Goal: Information Seeking & Learning: Learn about a topic

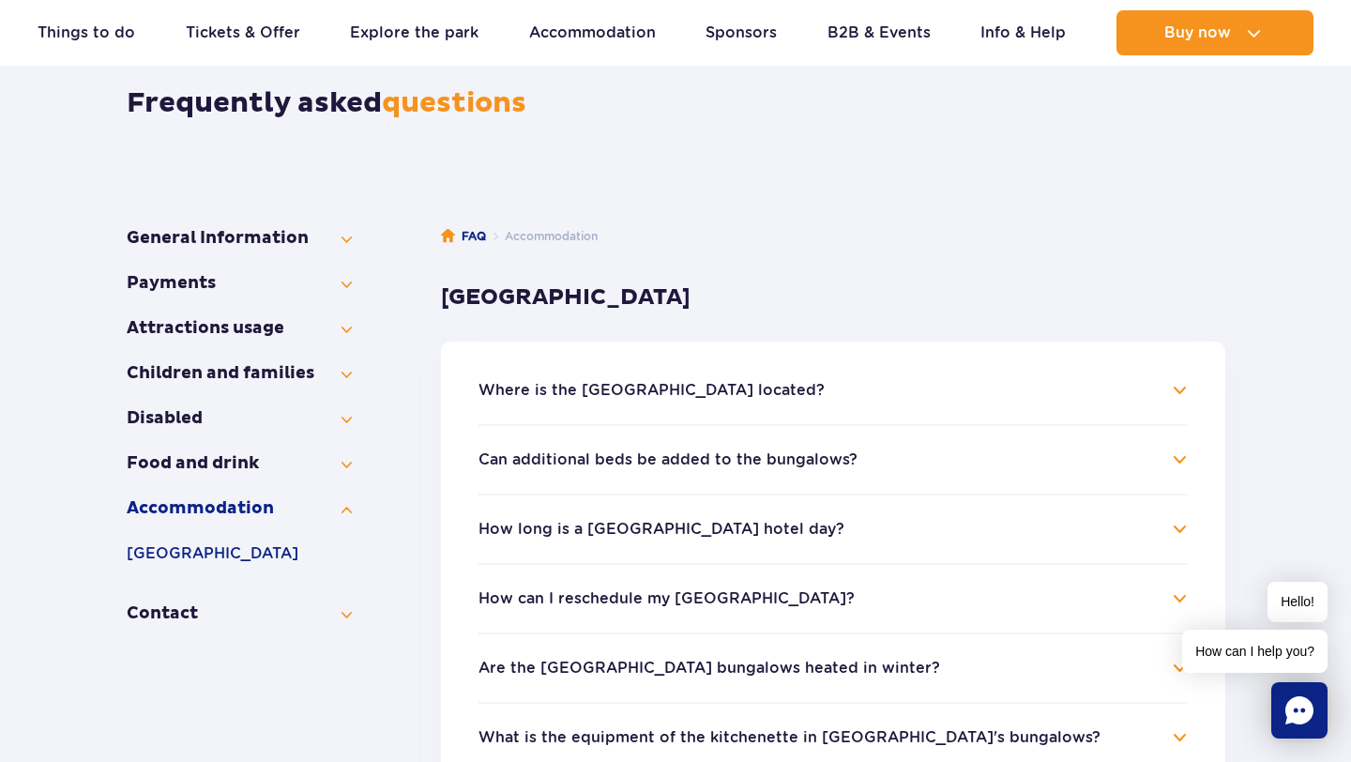
scroll to position [170, 0]
click at [193, 466] on button "Food and drink" at bounding box center [239, 462] width 225 height 23
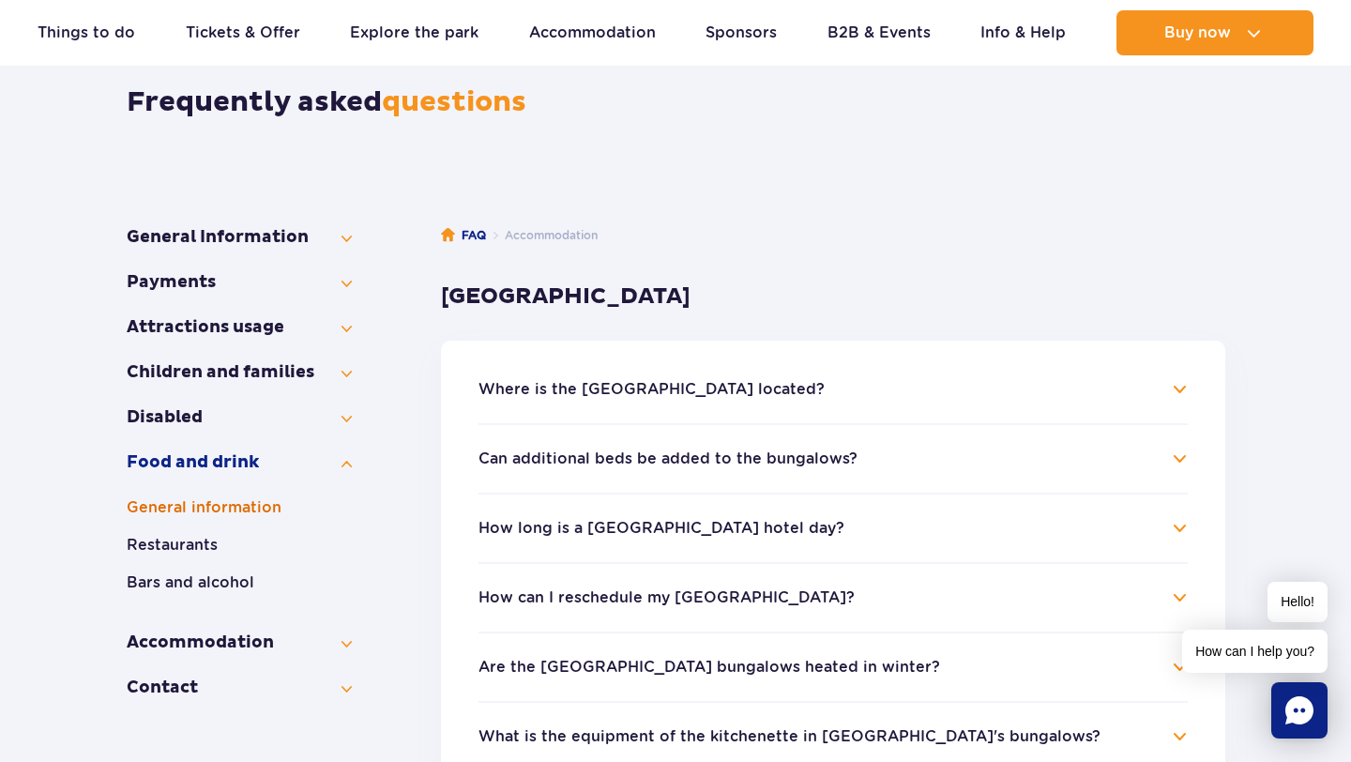
click at [192, 510] on button "General information" at bounding box center [239, 507] width 225 height 23
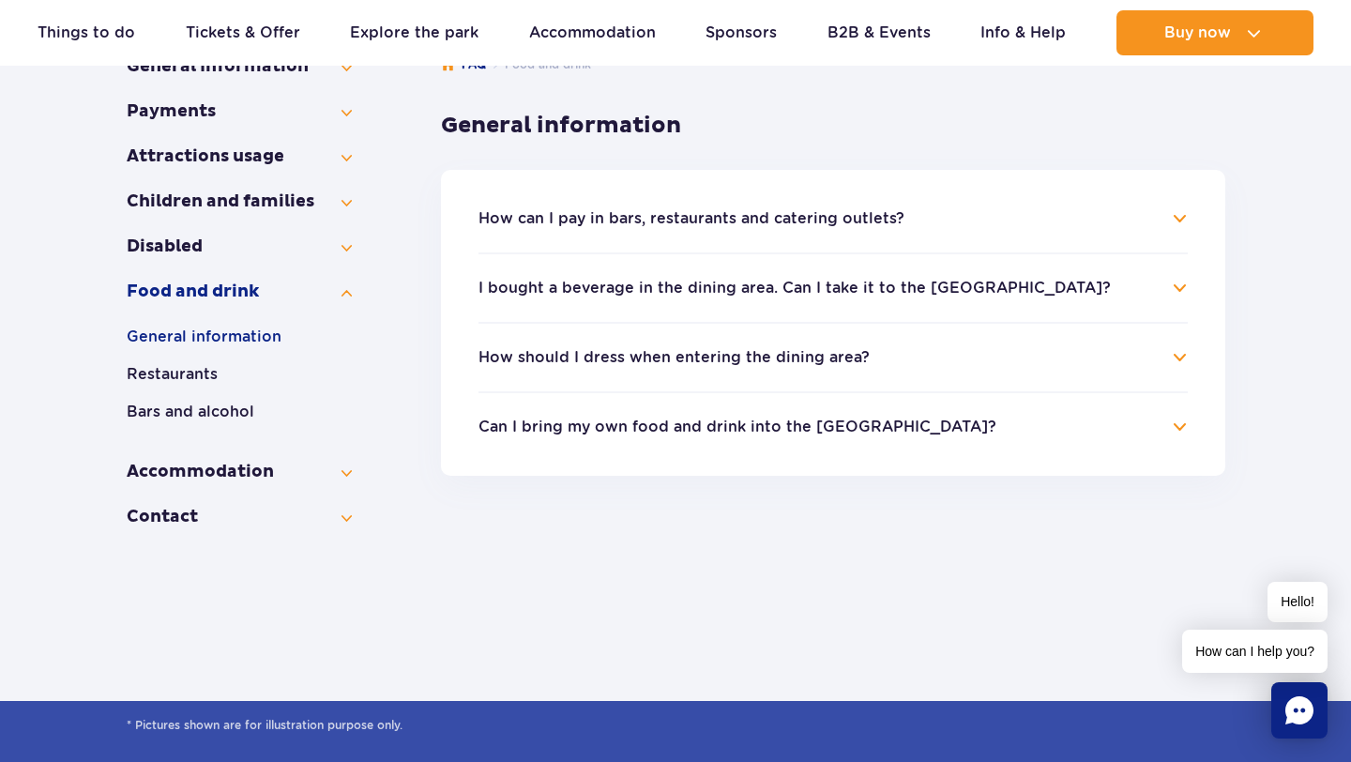
scroll to position [338, 0]
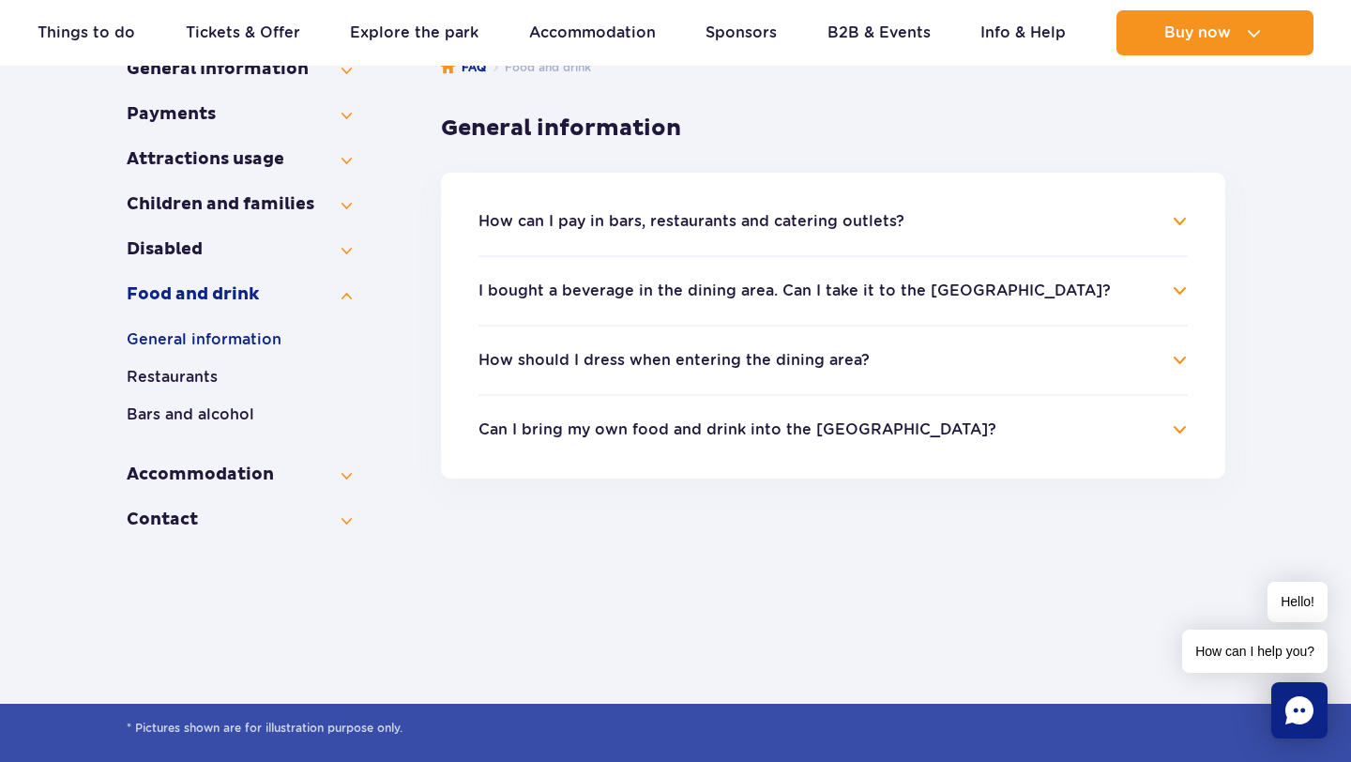
click at [698, 336] on li "How should I dress when entering the dining area? When entering Suntago restaur…" at bounding box center [833, 359] width 709 height 69
click at [693, 359] on button "How should I dress when entering the dining area?" at bounding box center [674, 360] width 391 height 17
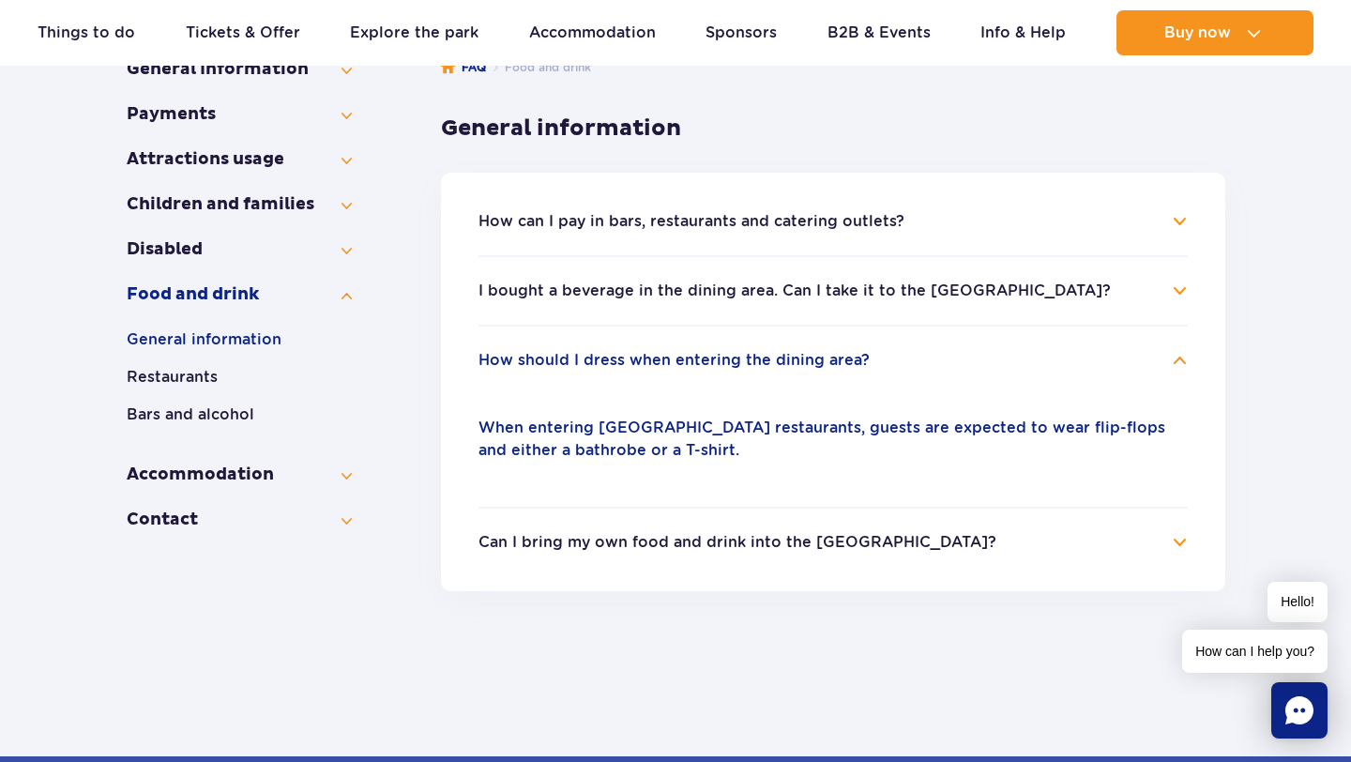
click at [790, 543] on button "Can I bring my own food and drink into the Water Park?" at bounding box center [738, 542] width 518 height 17
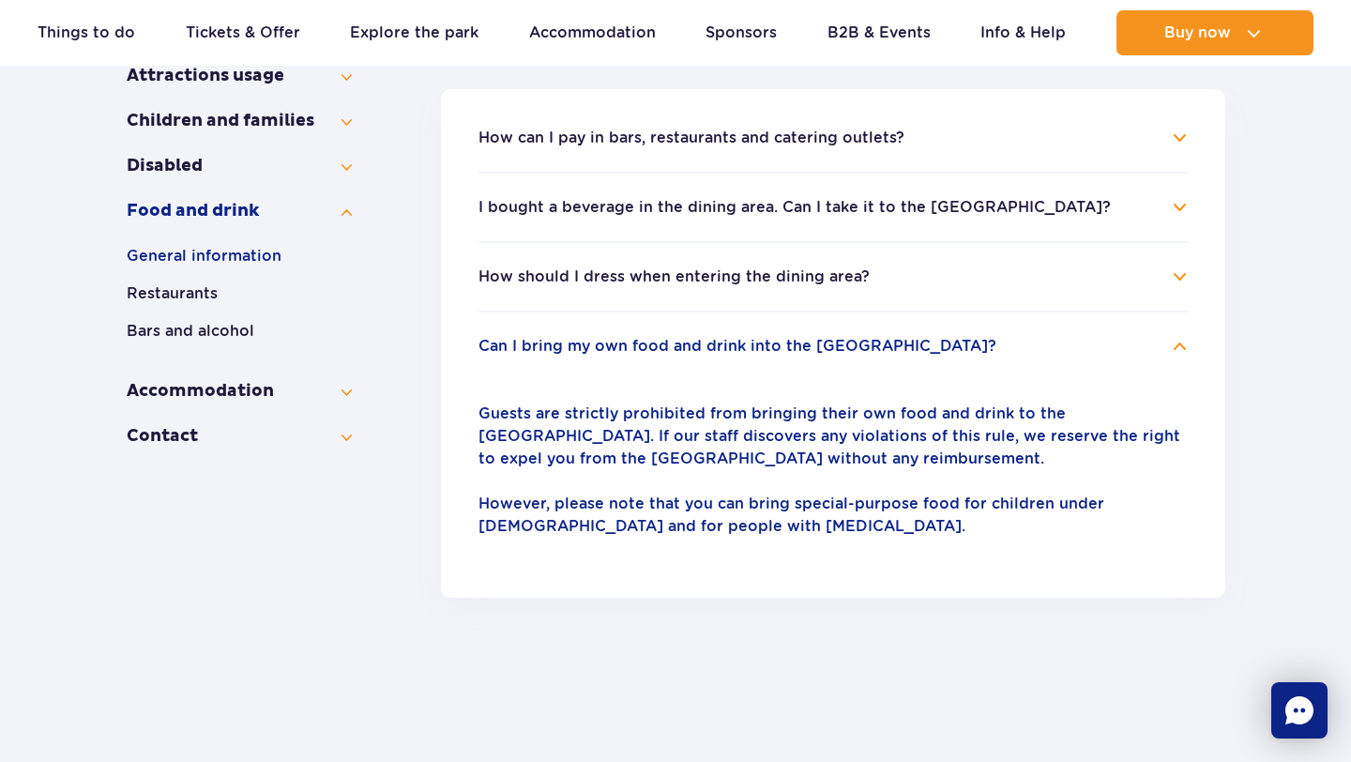
scroll to position [422, 0]
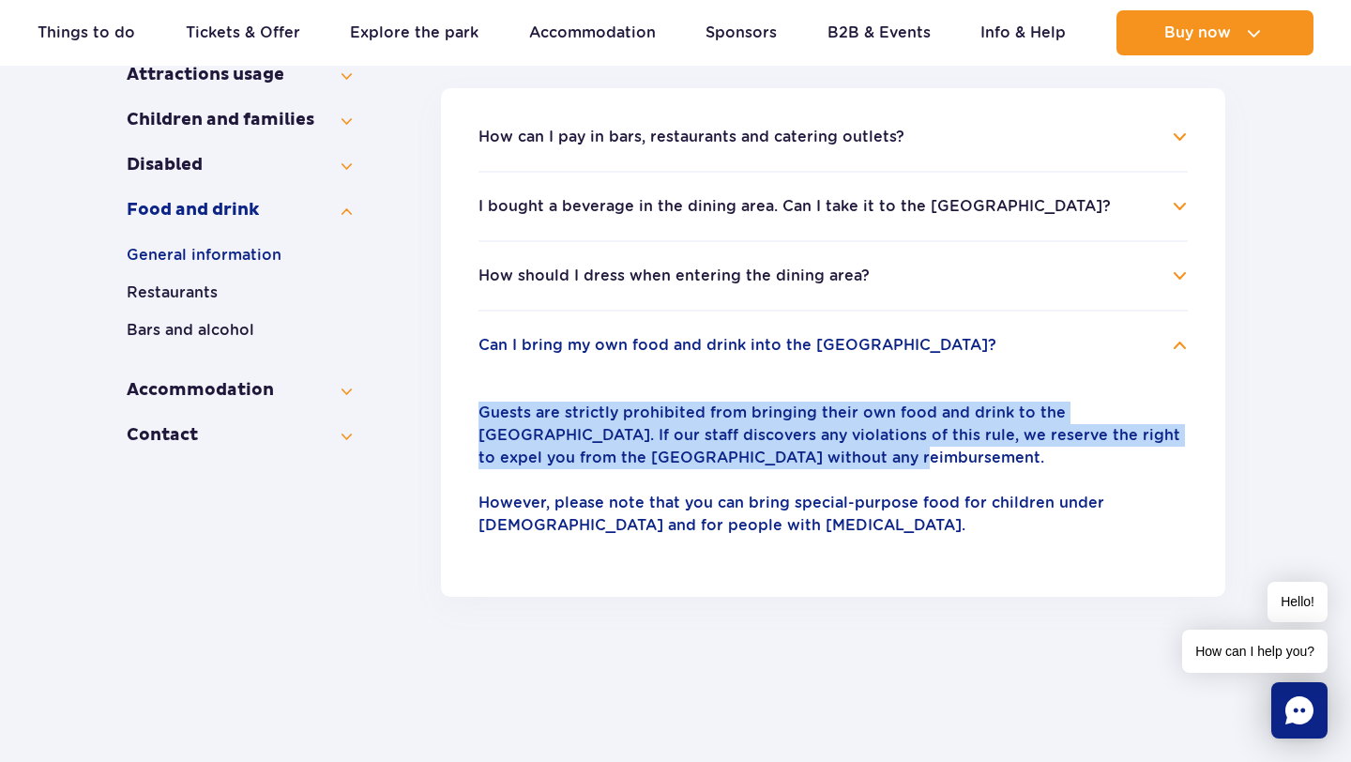
drag, startPoint x: 449, startPoint y: 402, endPoint x: 738, endPoint y: 453, distance: 293.6
click at [737, 454] on ul "How can I pay in bars, restaurants and catering outlets? You can pay for meals …" at bounding box center [833, 342] width 784 height 509
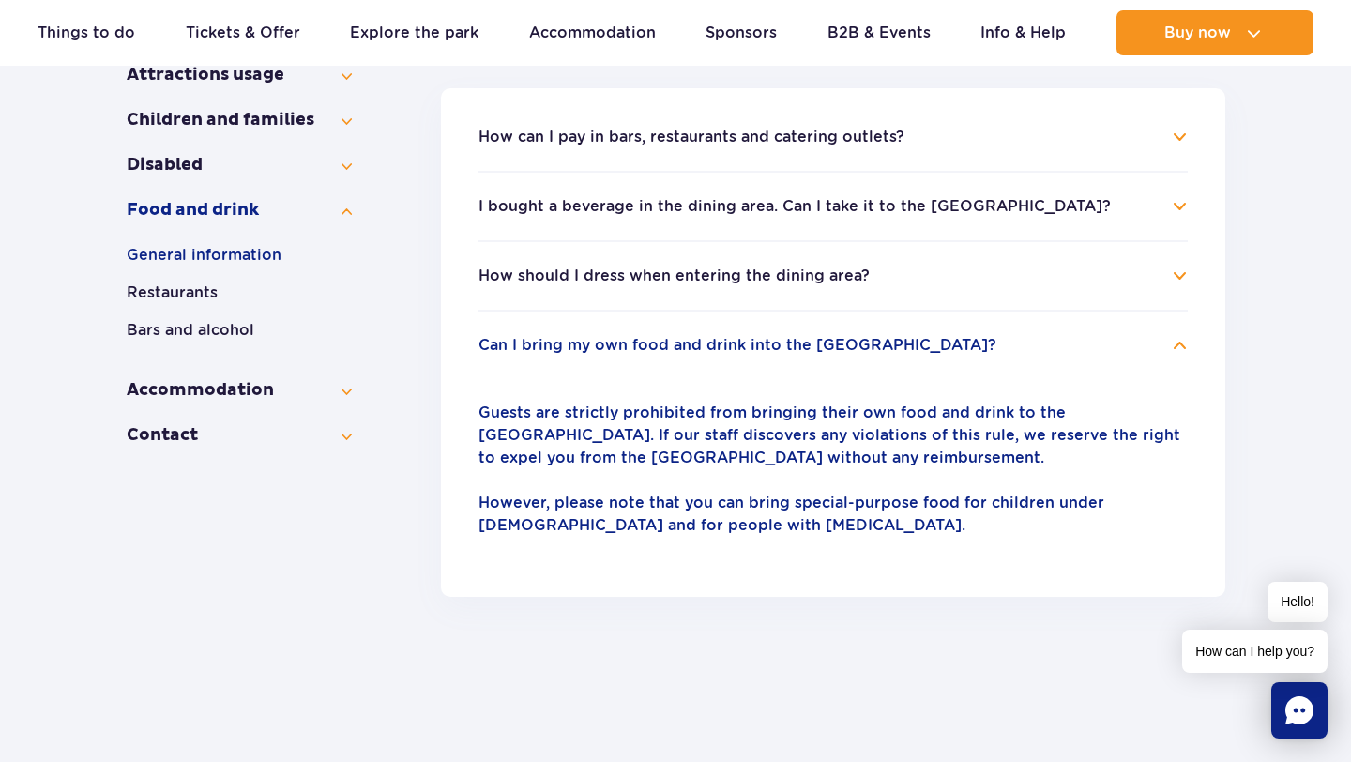
click at [862, 381] on div "Guests are strictly prohibited from bringing their own food and drink to the Wa…" at bounding box center [833, 469] width 709 height 180
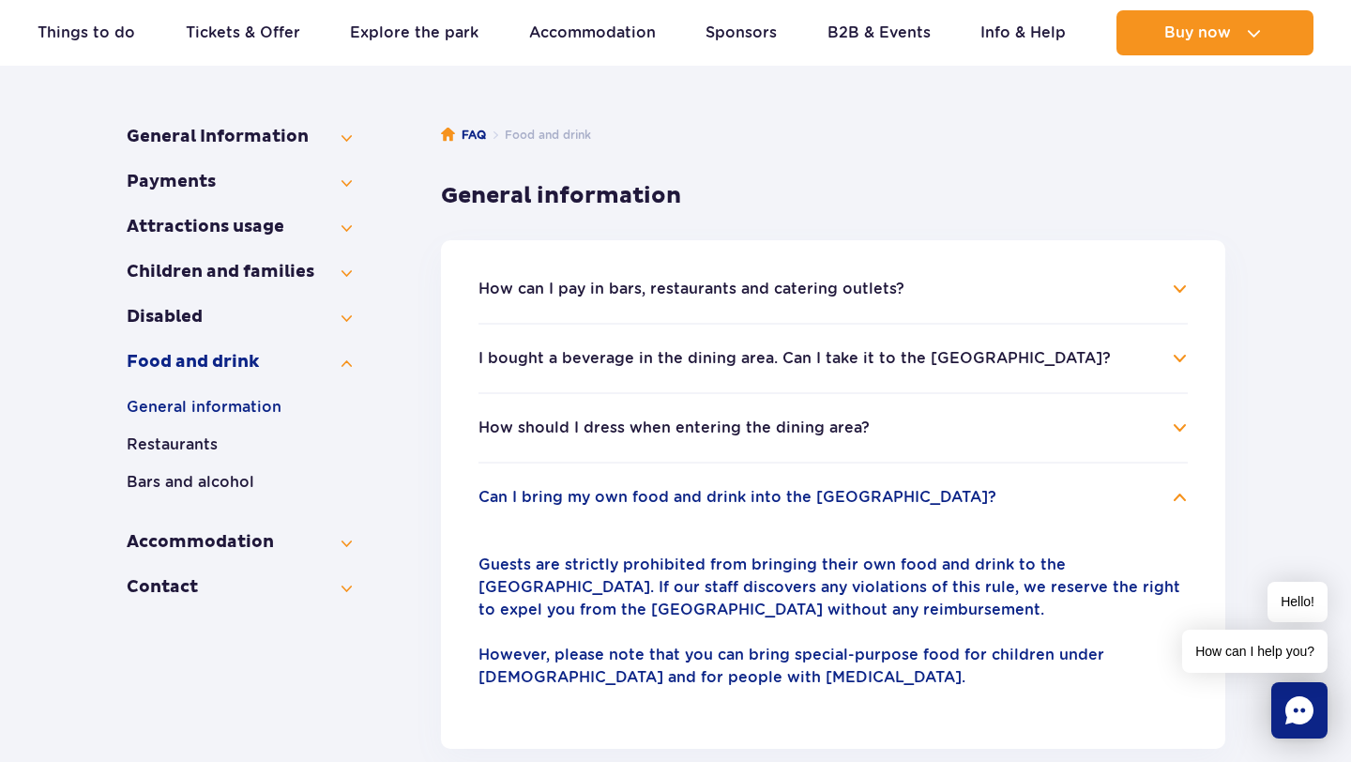
scroll to position [248, 0]
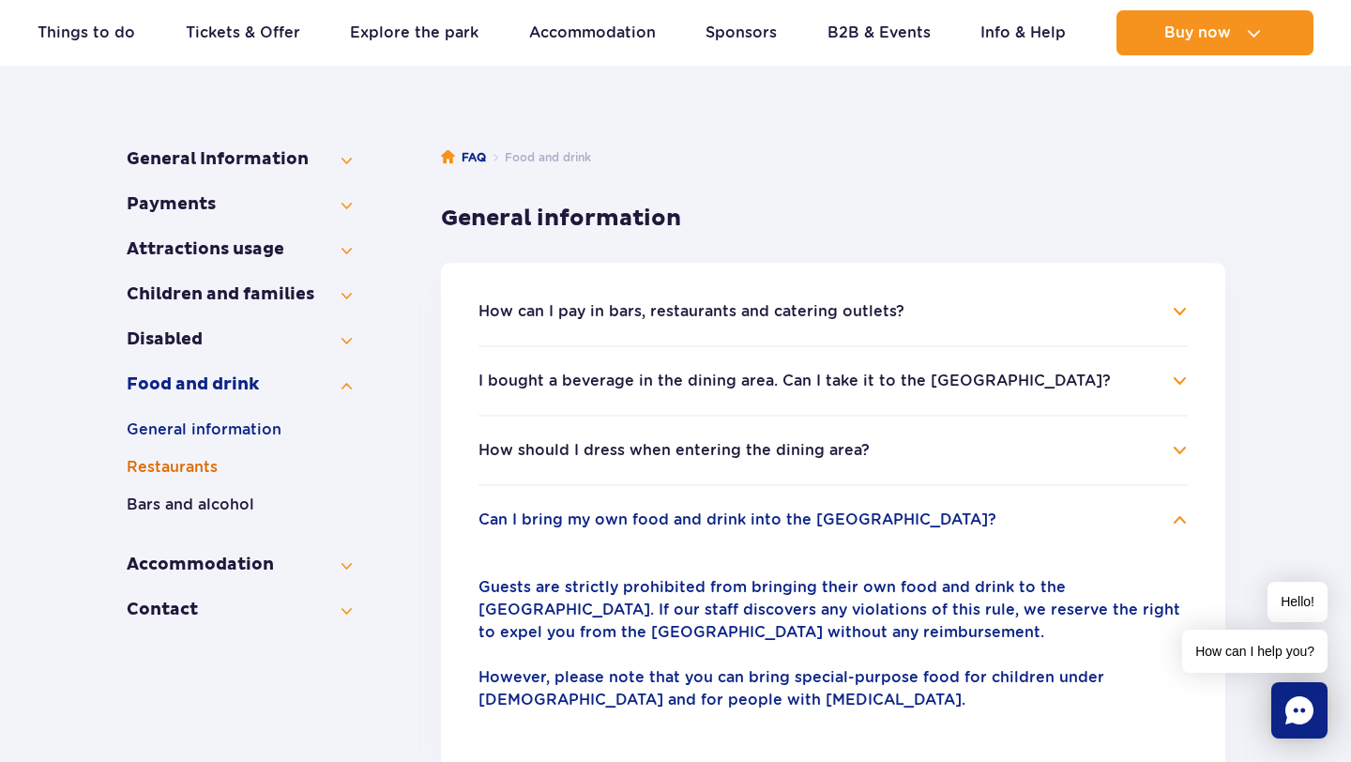
click at [199, 476] on button "Restaurants" at bounding box center [239, 467] width 225 height 23
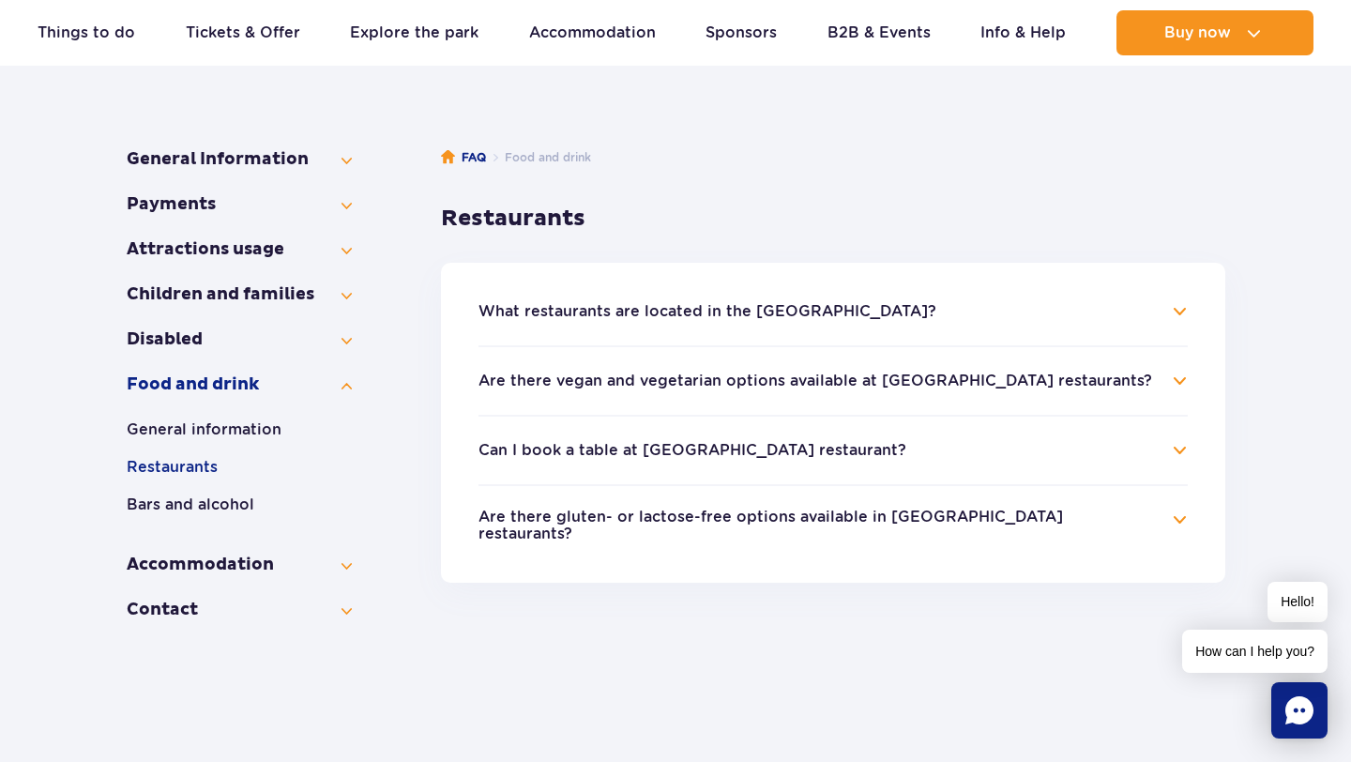
click at [773, 327] on li "What restaurants are located in the Water Park? Suntago has 4 restaurants. In t…" at bounding box center [833, 322] width 709 height 45
click at [775, 318] on button "What restaurants are located in the Water Park?" at bounding box center [708, 311] width 458 height 17
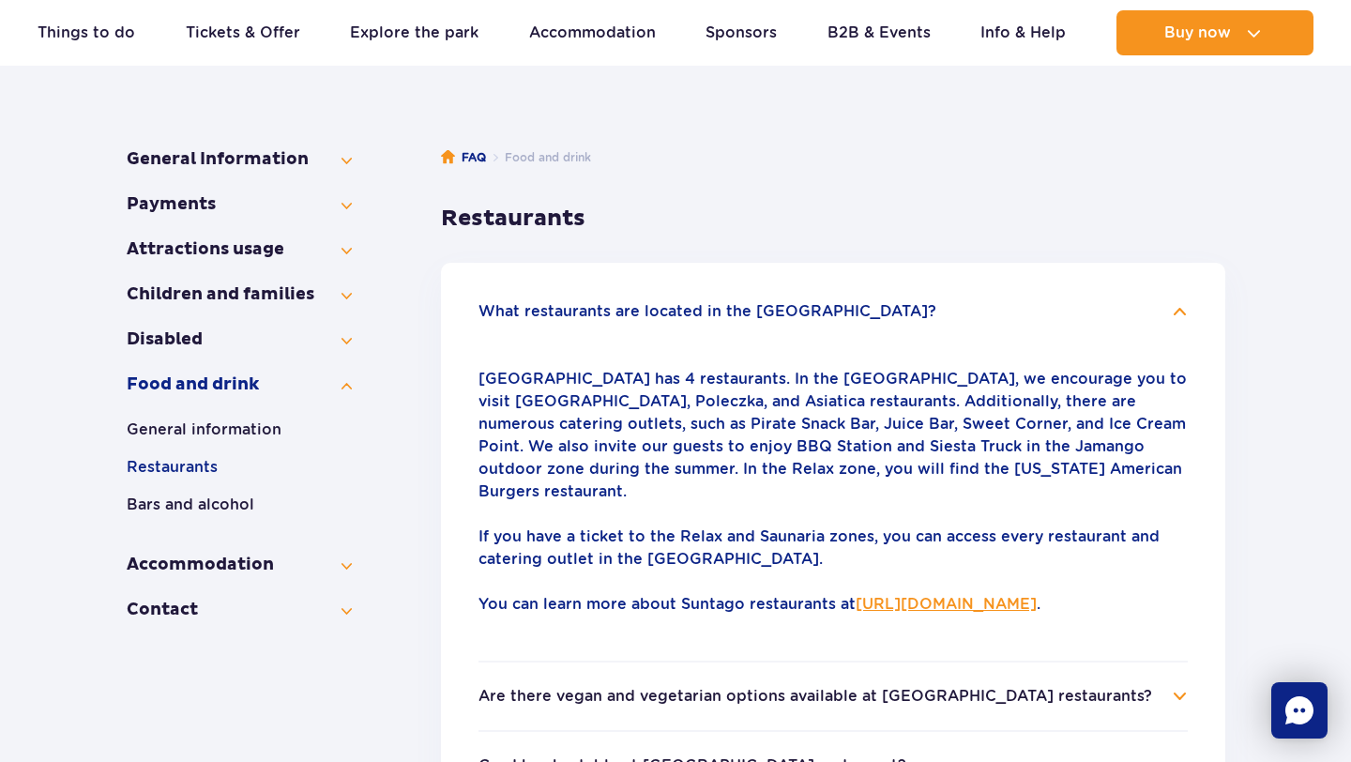
click at [775, 318] on button "What restaurants are located in the Water Park?" at bounding box center [708, 311] width 458 height 17
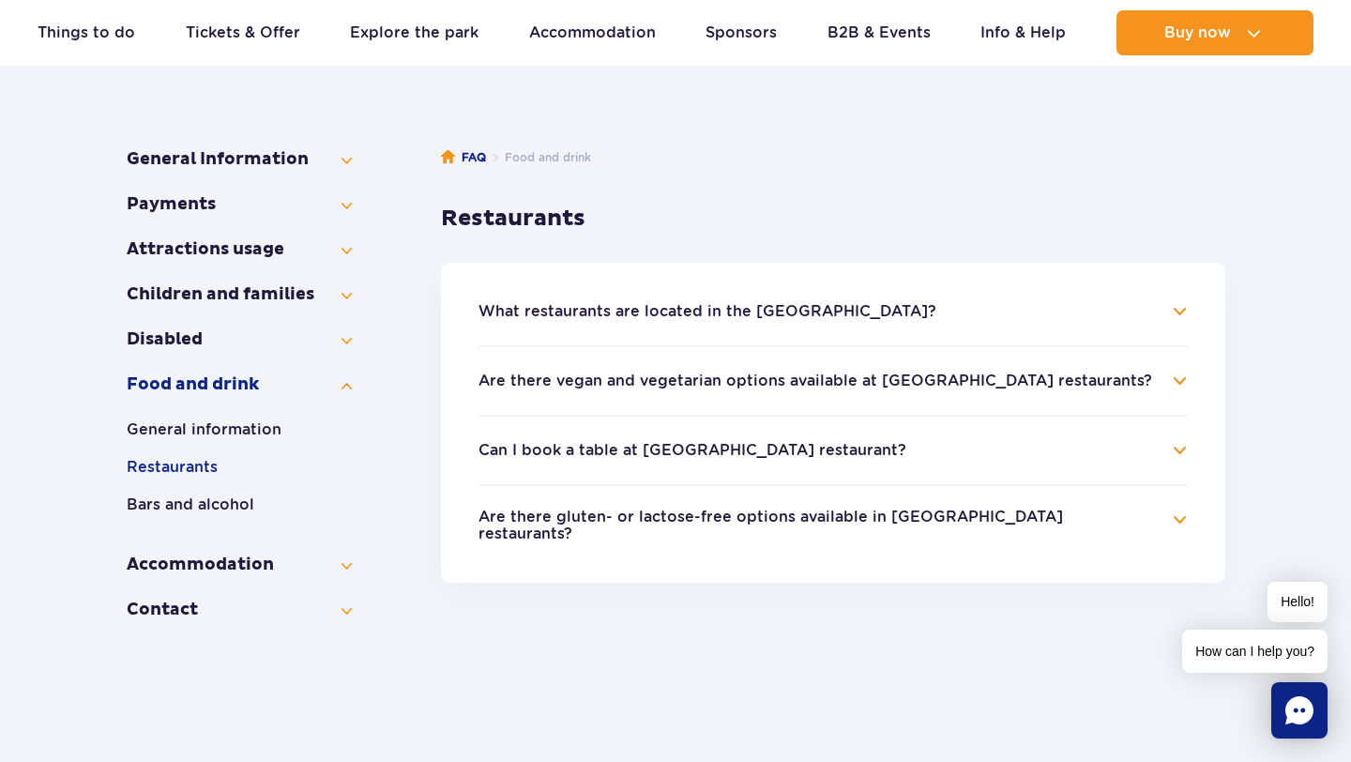
click at [769, 388] on button "Are there vegan and vegetarian options available at Suntago restaurants?" at bounding box center [816, 381] width 674 height 17
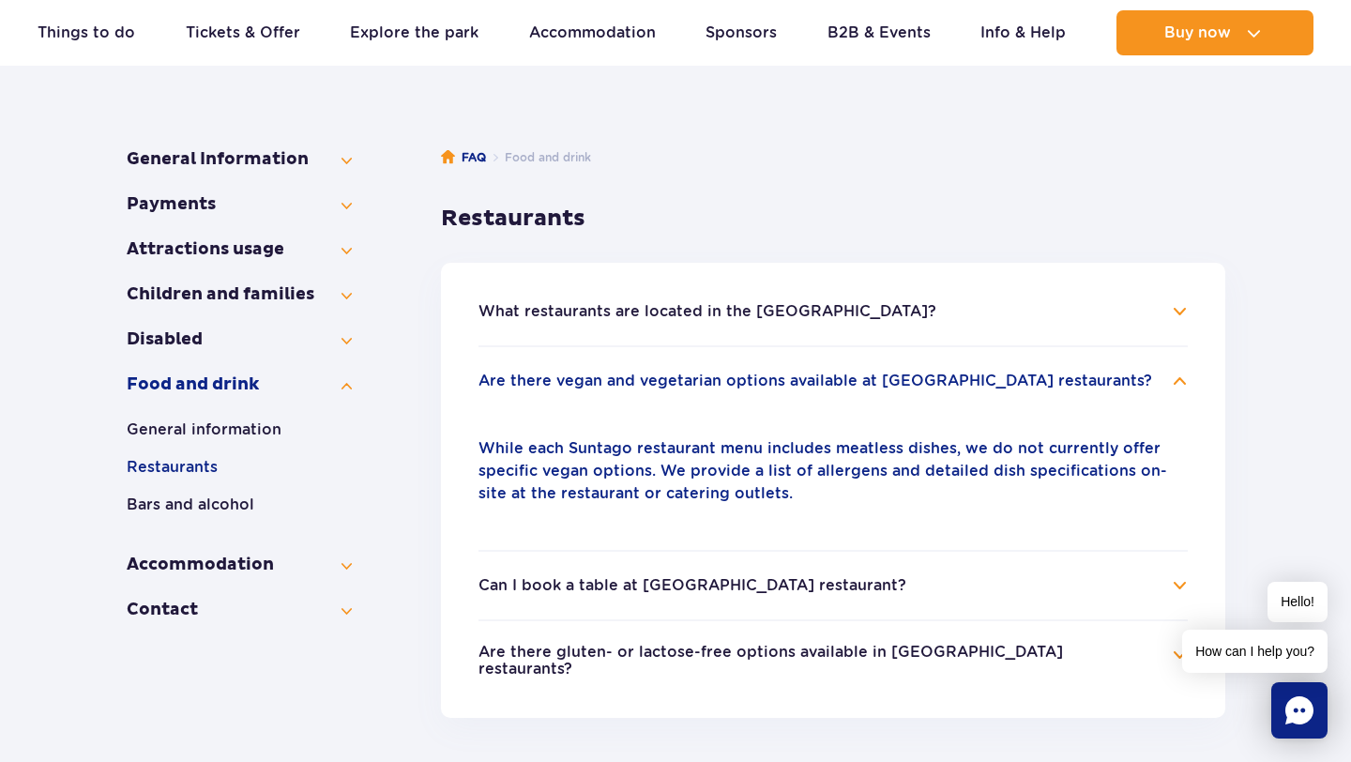
click at [686, 389] on h4 "Are there vegan and vegetarian options available at Suntago restaurants?" at bounding box center [833, 381] width 709 height 23
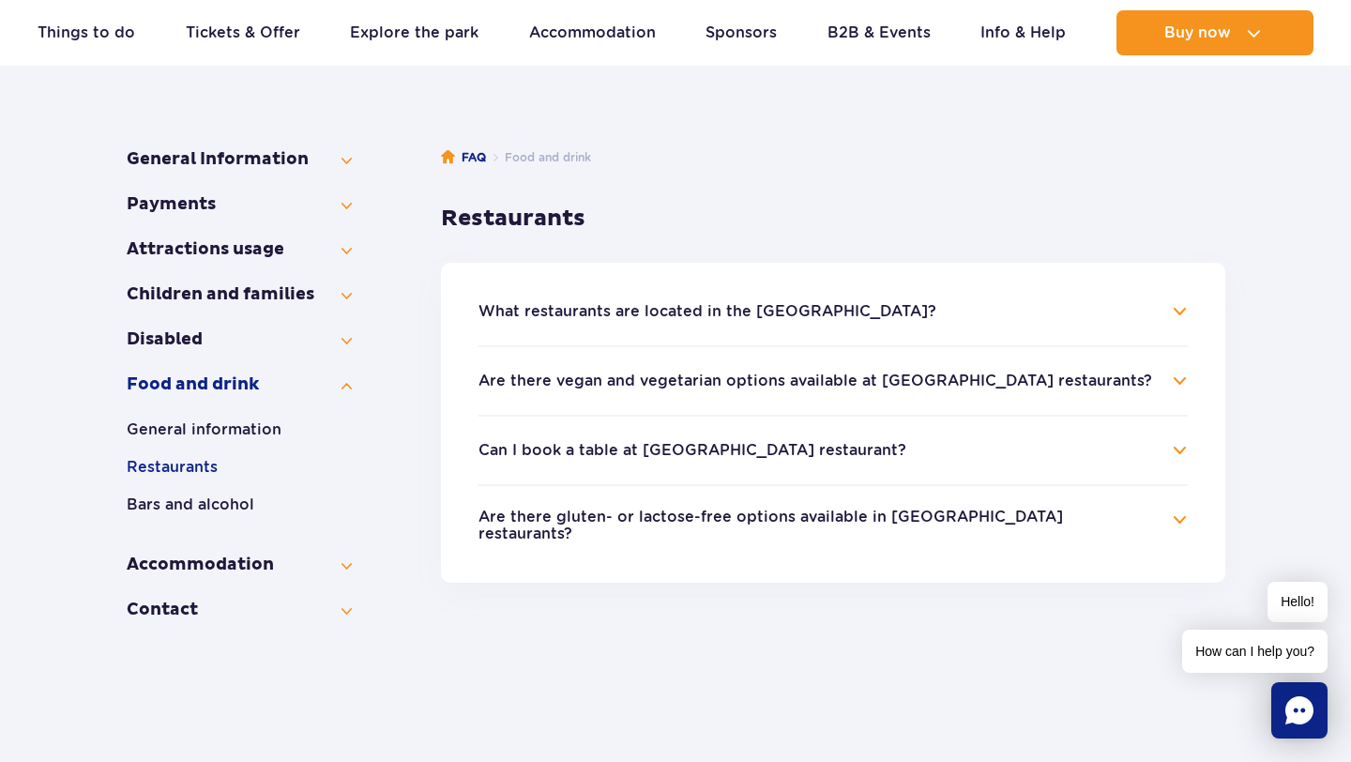
click at [698, 449] on button "Can I book a table at Suntago restaurant?" at bounding box center [693, 450] width 428 height 17
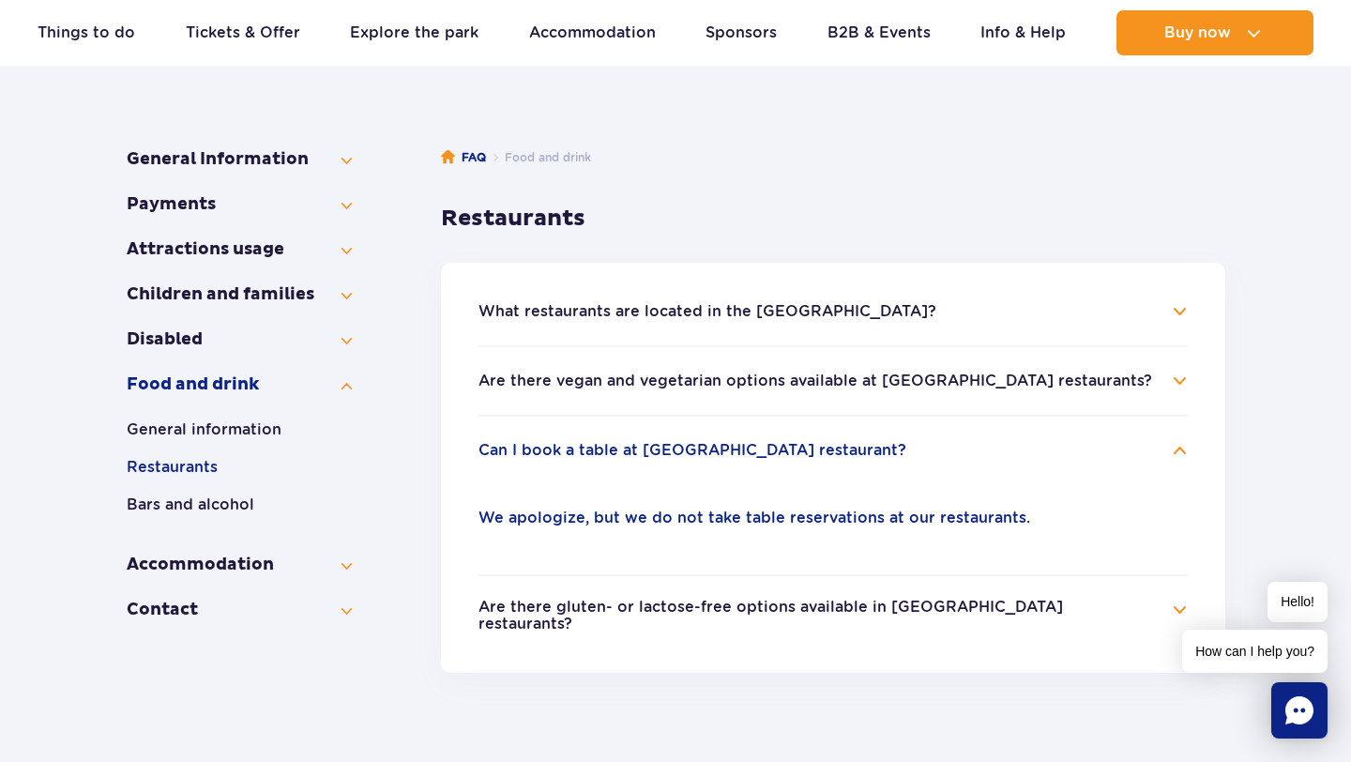
click at [698, 449] on button "Can I book a table at Suntago restaurant?" at bounding box center [693, 450] width 428 height 17
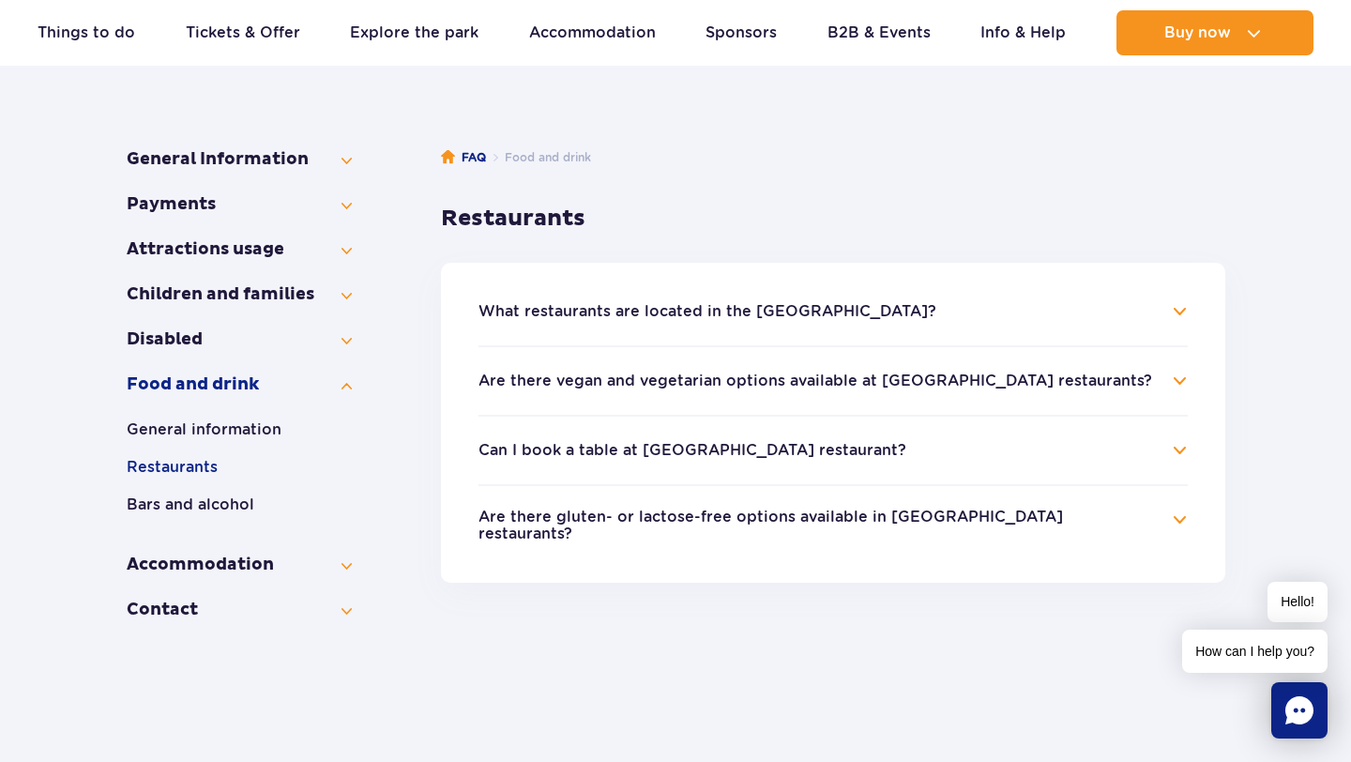
click at [695, 526] on button "Are there gluten- or lactose-free options available in Suntago restaurants?" at bounding box center [819, 526] width 681 height 35
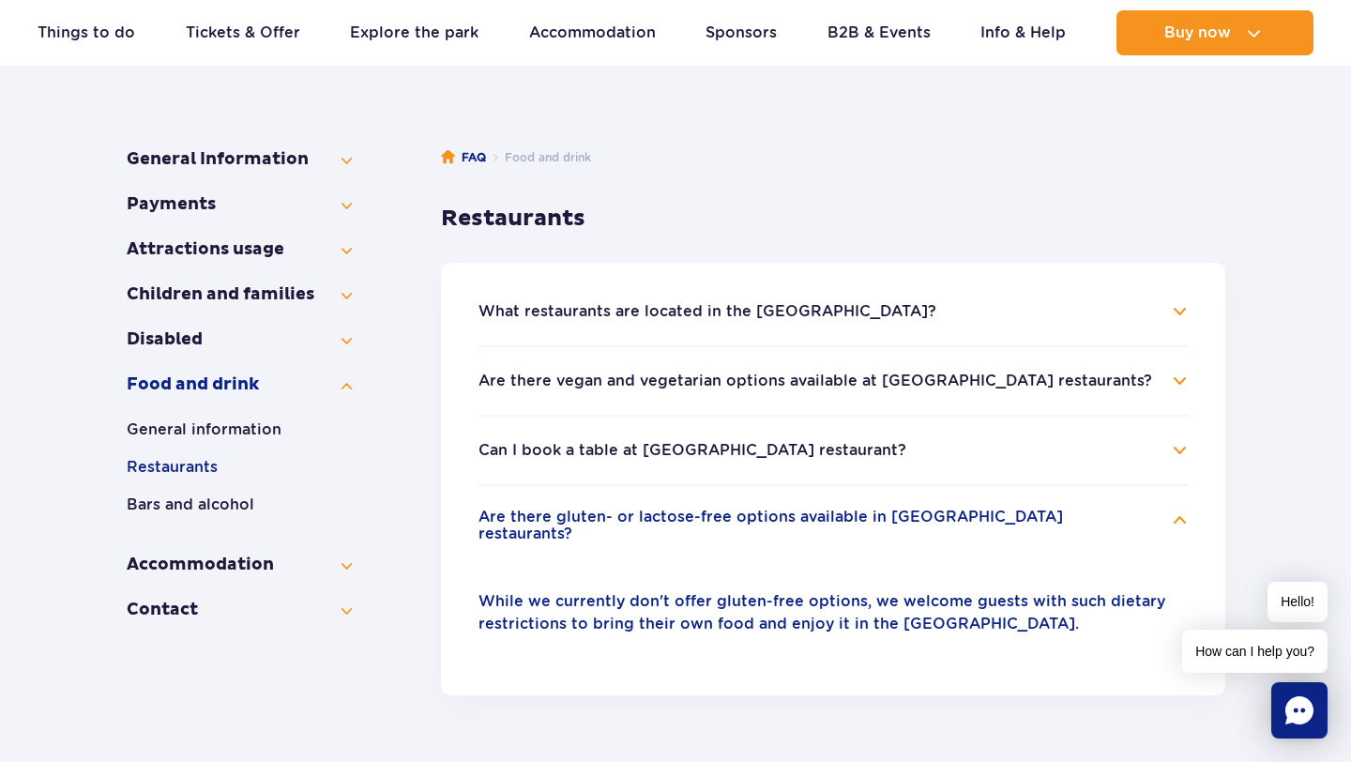
click at [692, 529] on h4 "Are there gluten- or lactose-free options available in Suntago restaurants?" at bounding box center [833, 527] width 709 height 37
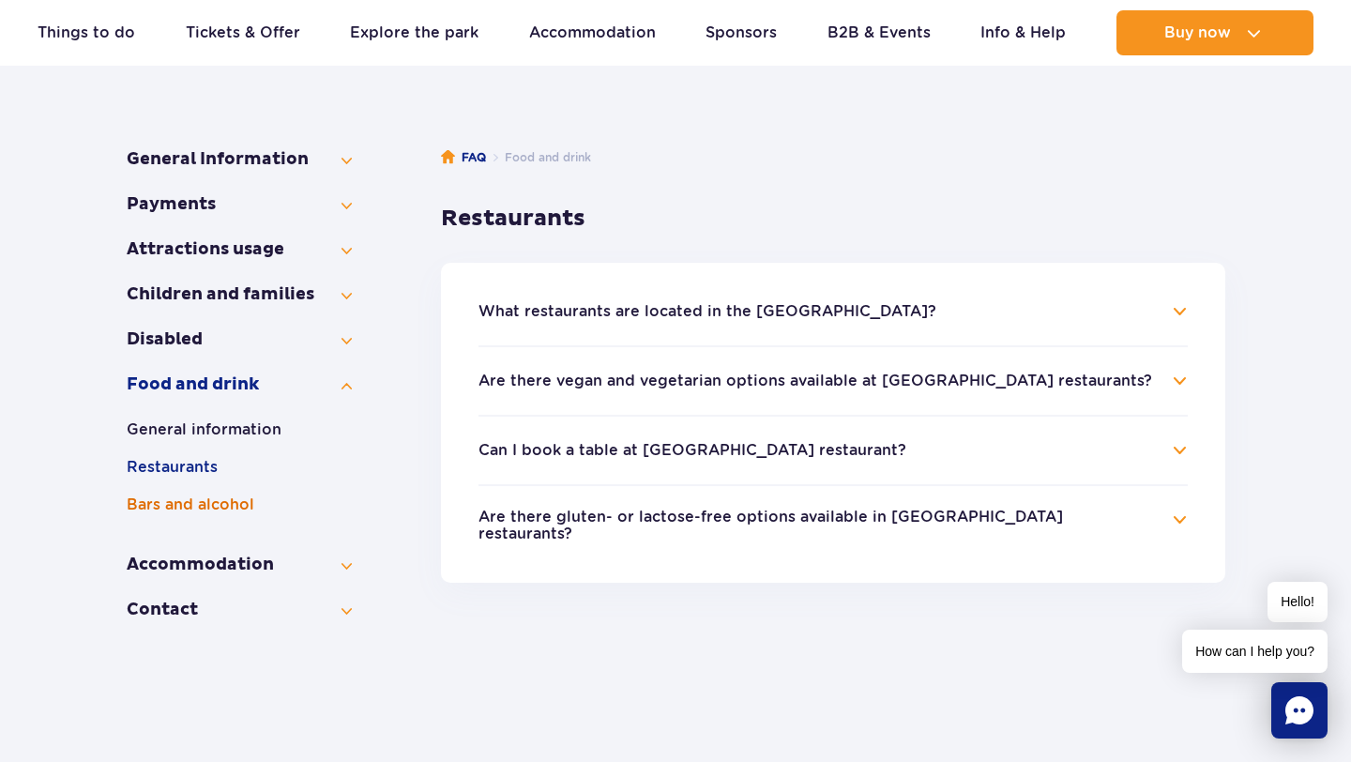
click at [162, 500] on button "Bars and alcohol" at bounding box center [239, 505] width 225 height 23
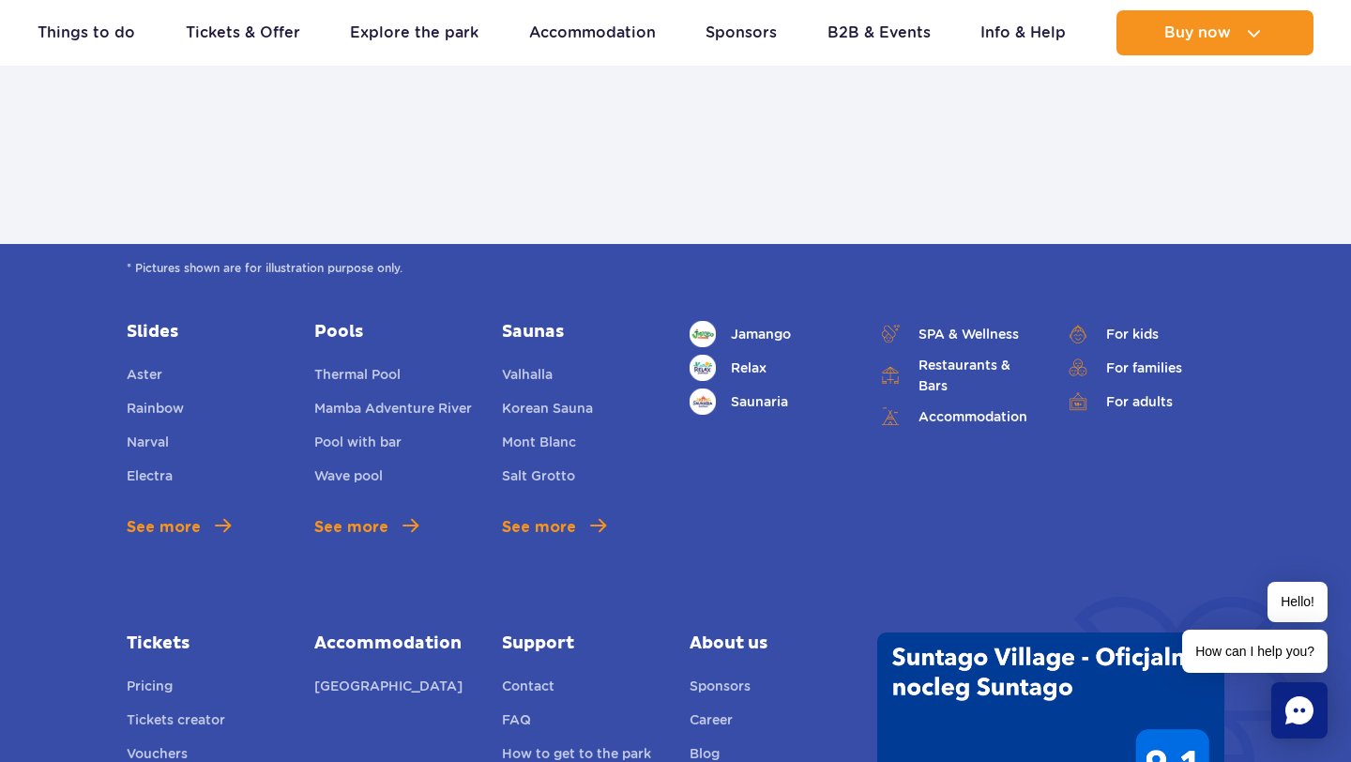
scroll to position [800, 0]
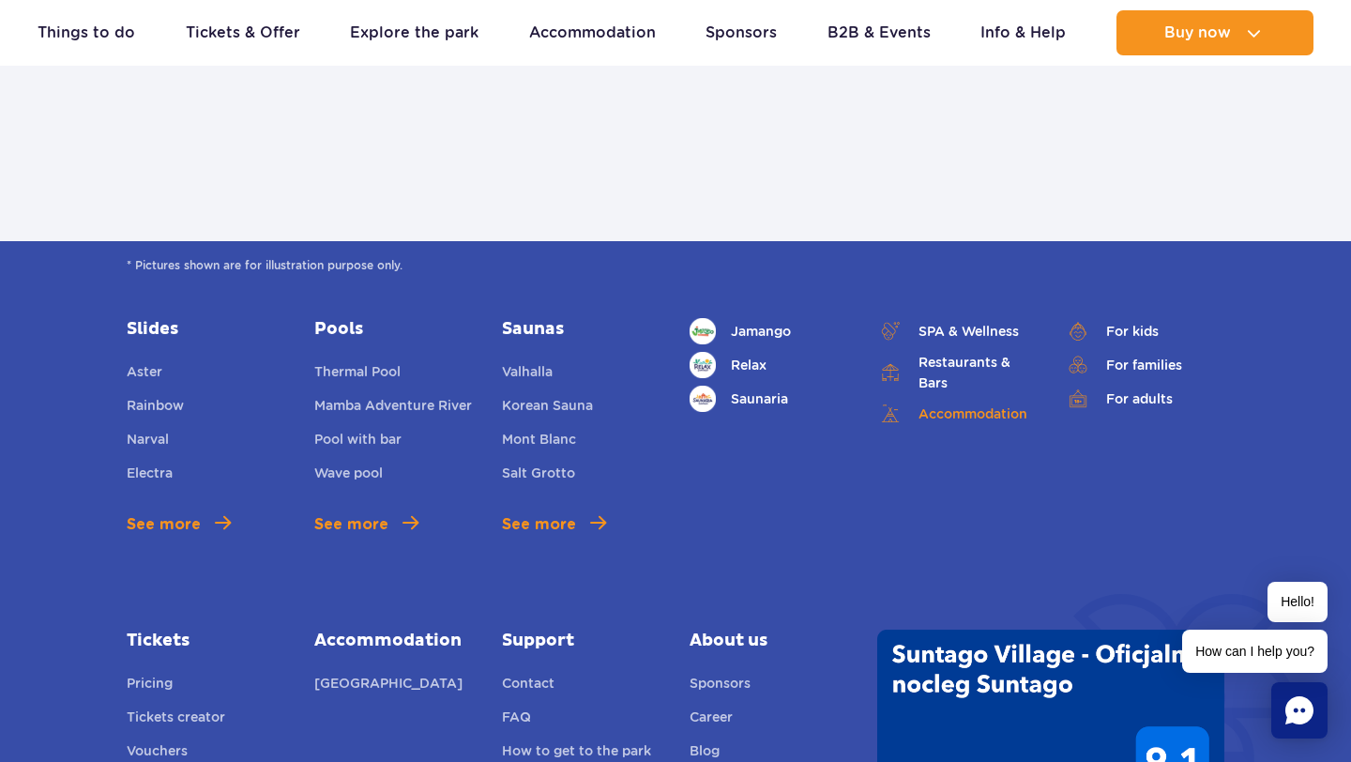
click at [957, 412] on link "Accommodation" at bounding box center [957, 414] width 160 height 26
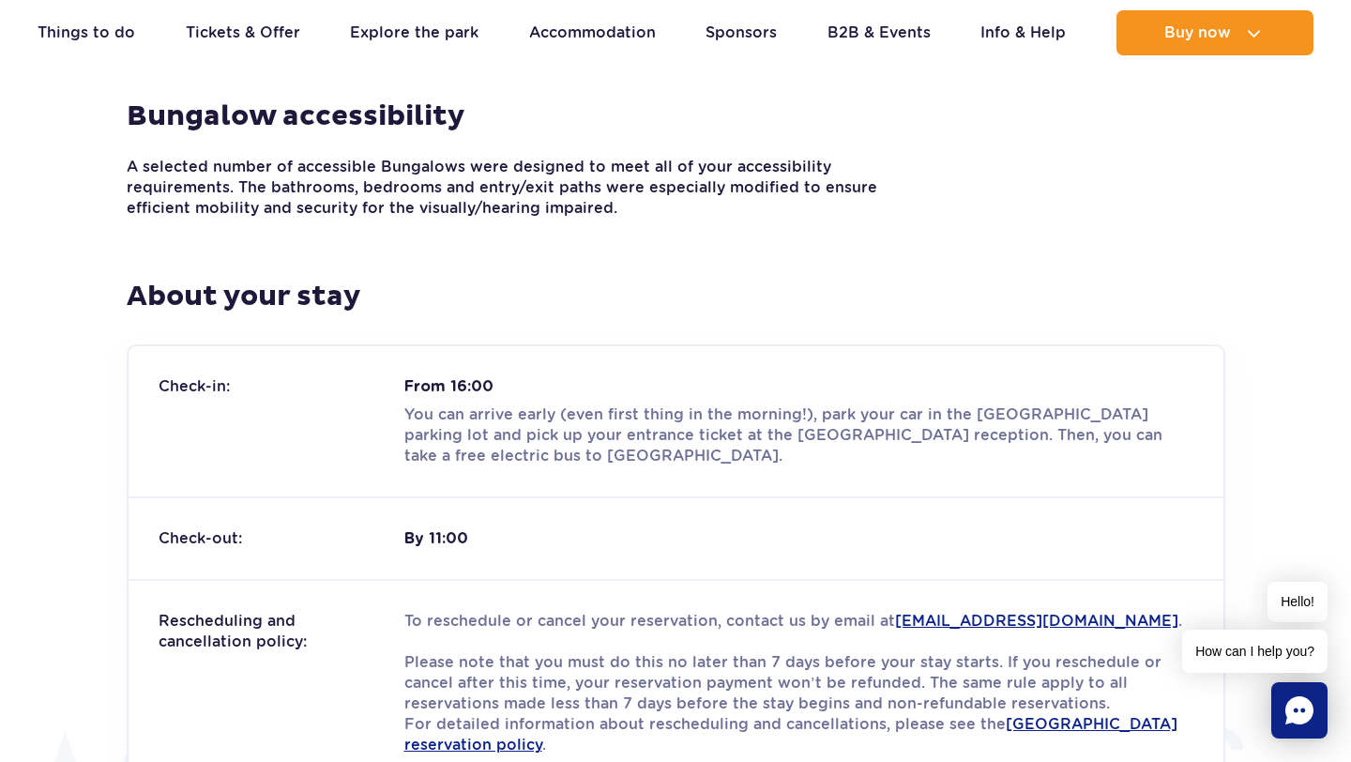
scroll to position [2126, 0]
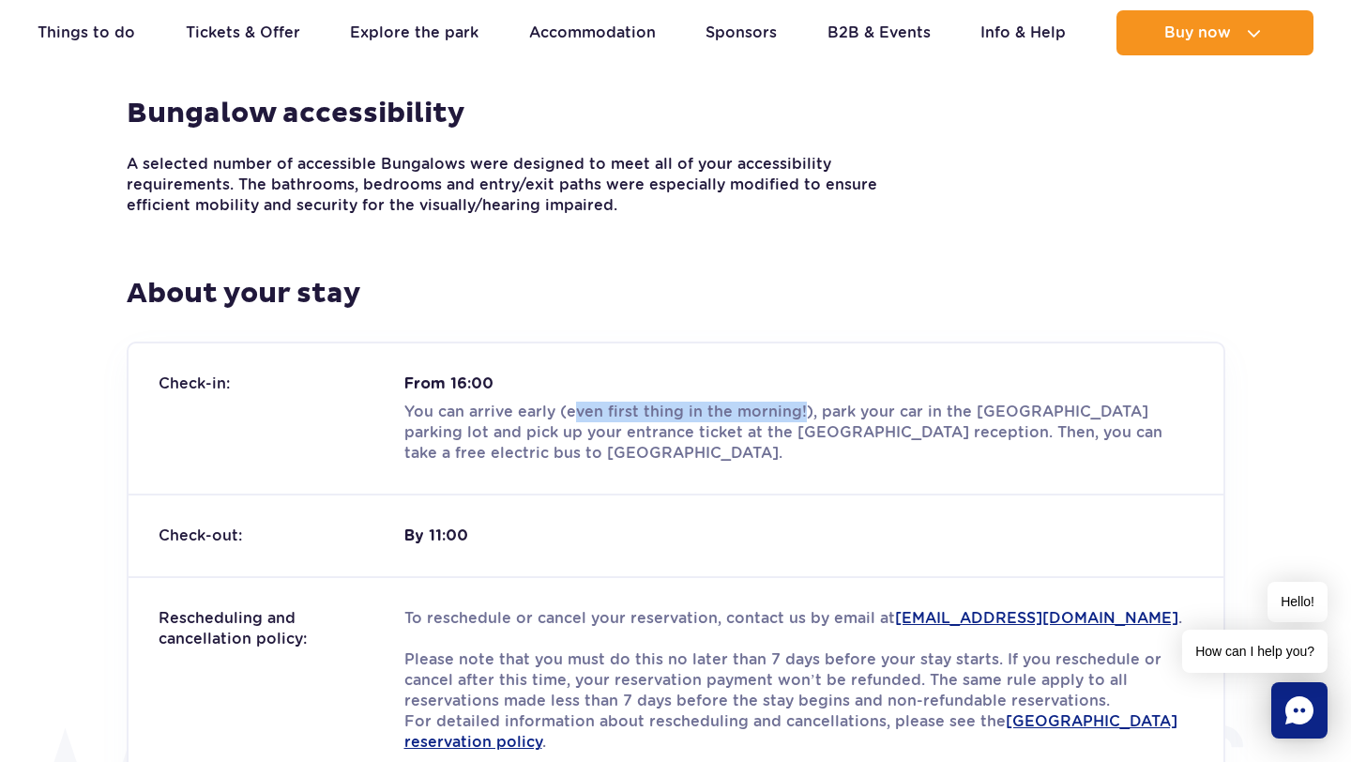
drag, startPoint x: 569, startPoint y: 387, endPoint x: 796, endPoint y: 388, distance: 227.1
click at [796, 402] on p "You can arrive early (even first thing in the morning!), park your car in the S…" at bounding box center [798, 433] width 789 height 62
click at [791, 408] on p "You can arrive early (even first thing in the morning!), park your car in the S…" at bounding box center [798, 433] width 789 height 62
drag, startPoint x: 546, startPoint y: 403, endPoint x: 597, endPoint y: 394, distance: 51.4
click at [566, 402] on p "You can arrive early (even first thing in the morning!), park your car in the S…" at bounding box center [798, 433] width 789 height 62
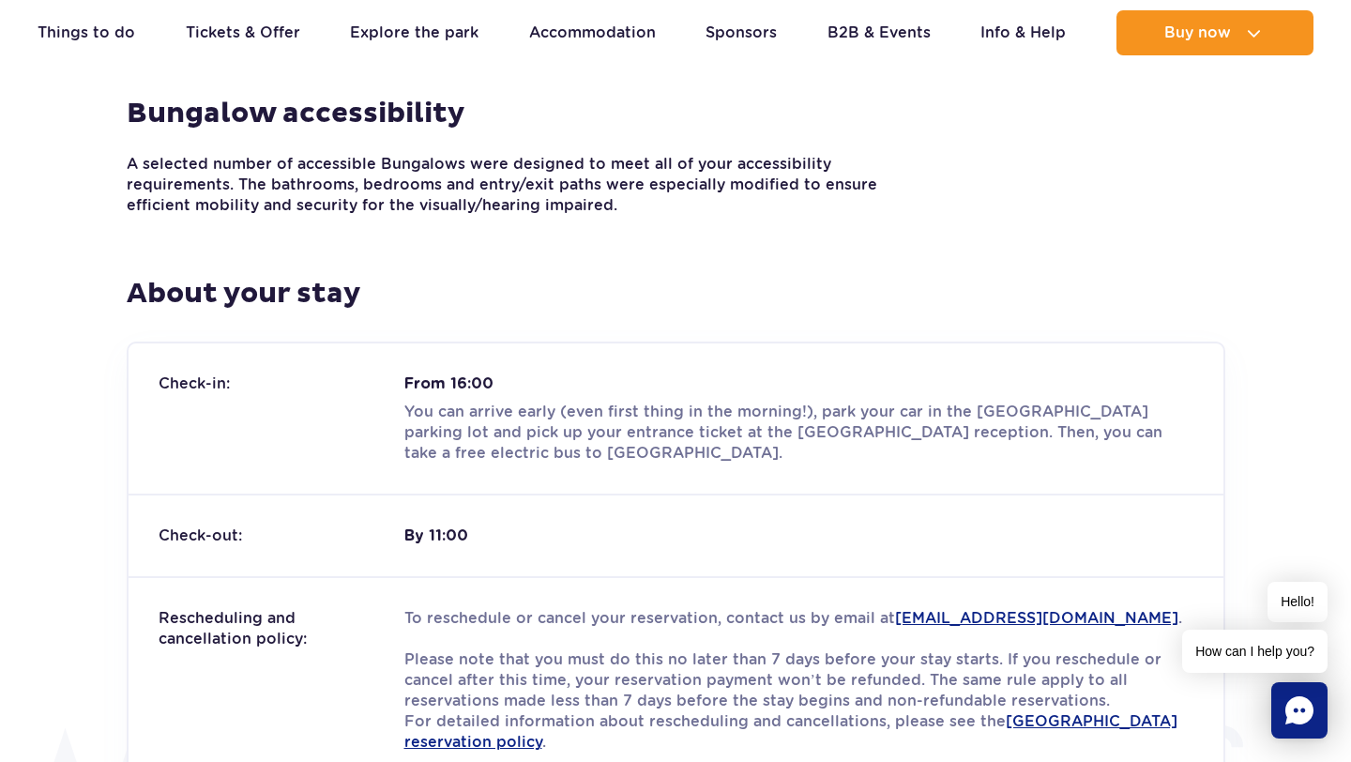
click at [759, 402] on p "You can arrive early (even first thing in the morning!), park your car in the S…" at bounding box center [798, 433] width 789 height 62
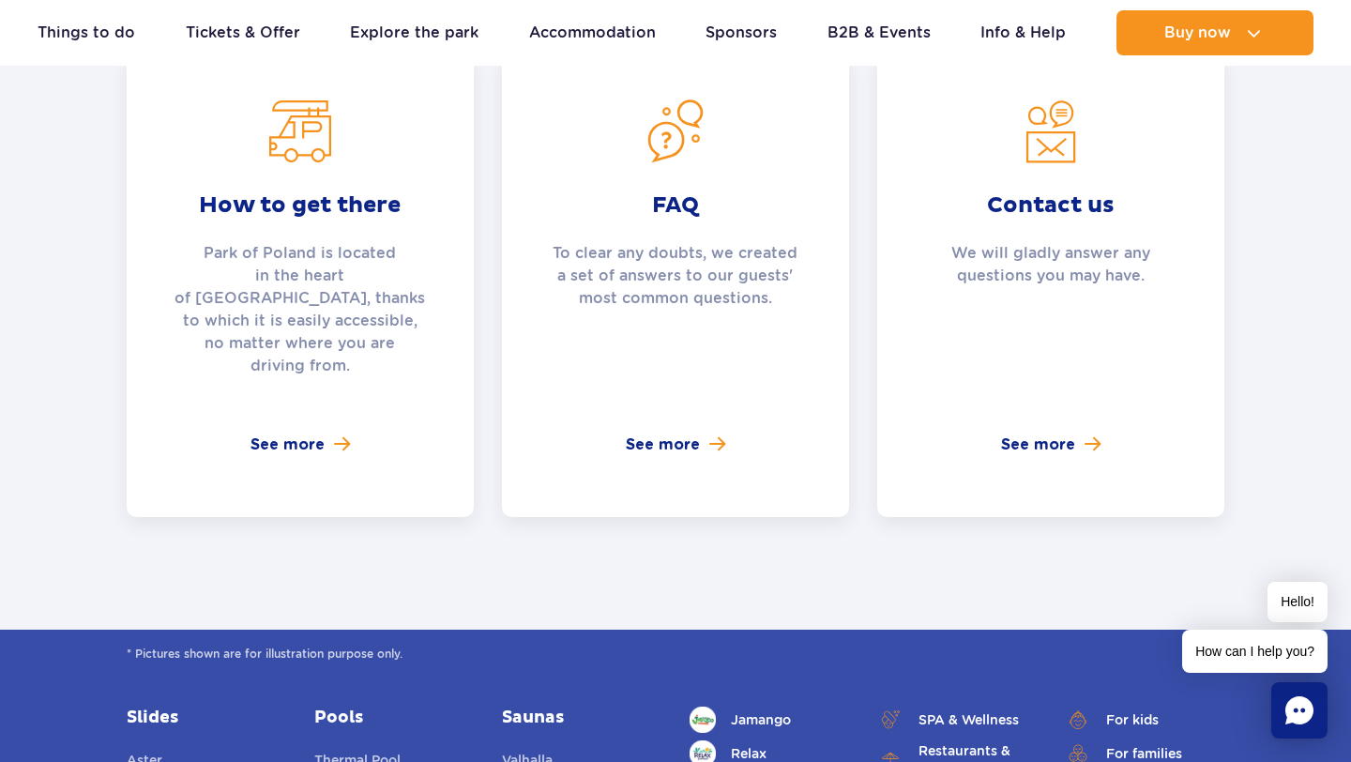
scroll to position [6737, 0]
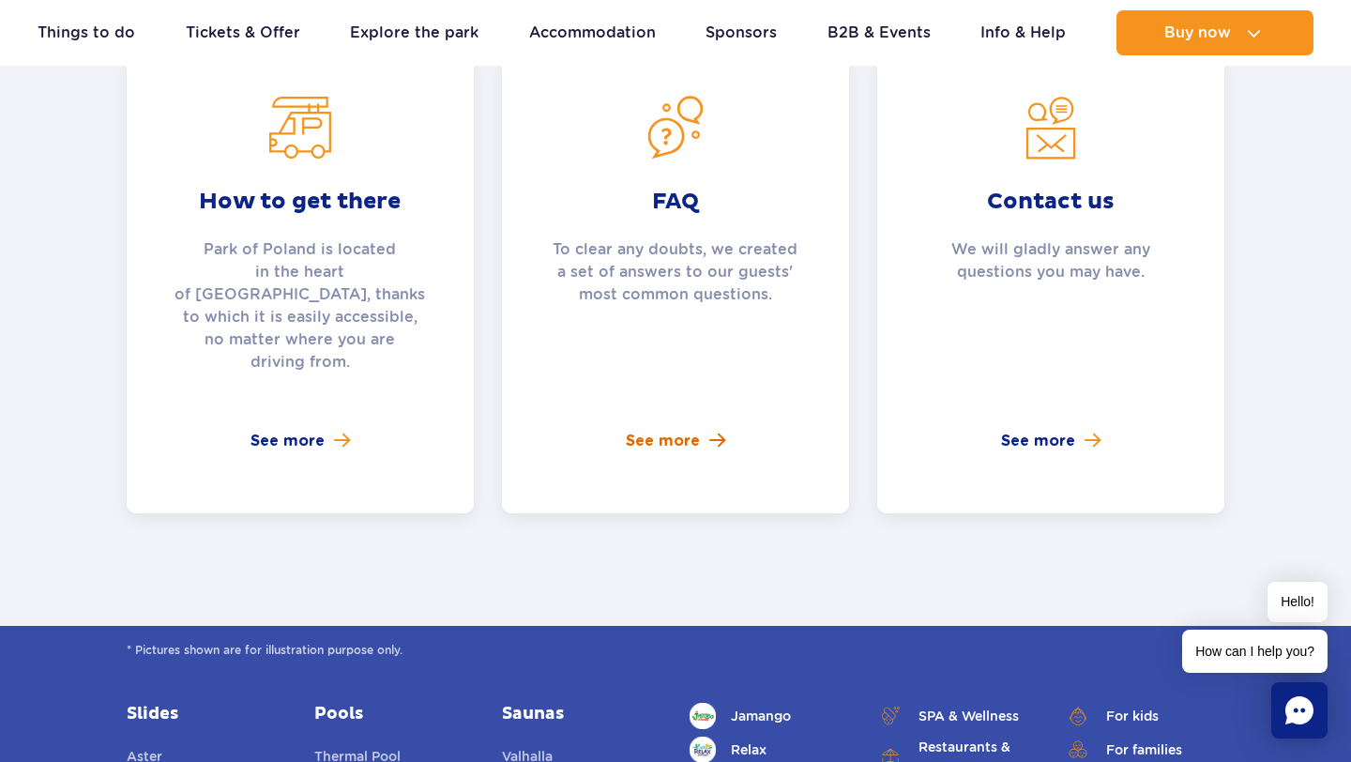
click at [661, 430] on span "See more" at bounding box center [663, 441] width 74 height 23
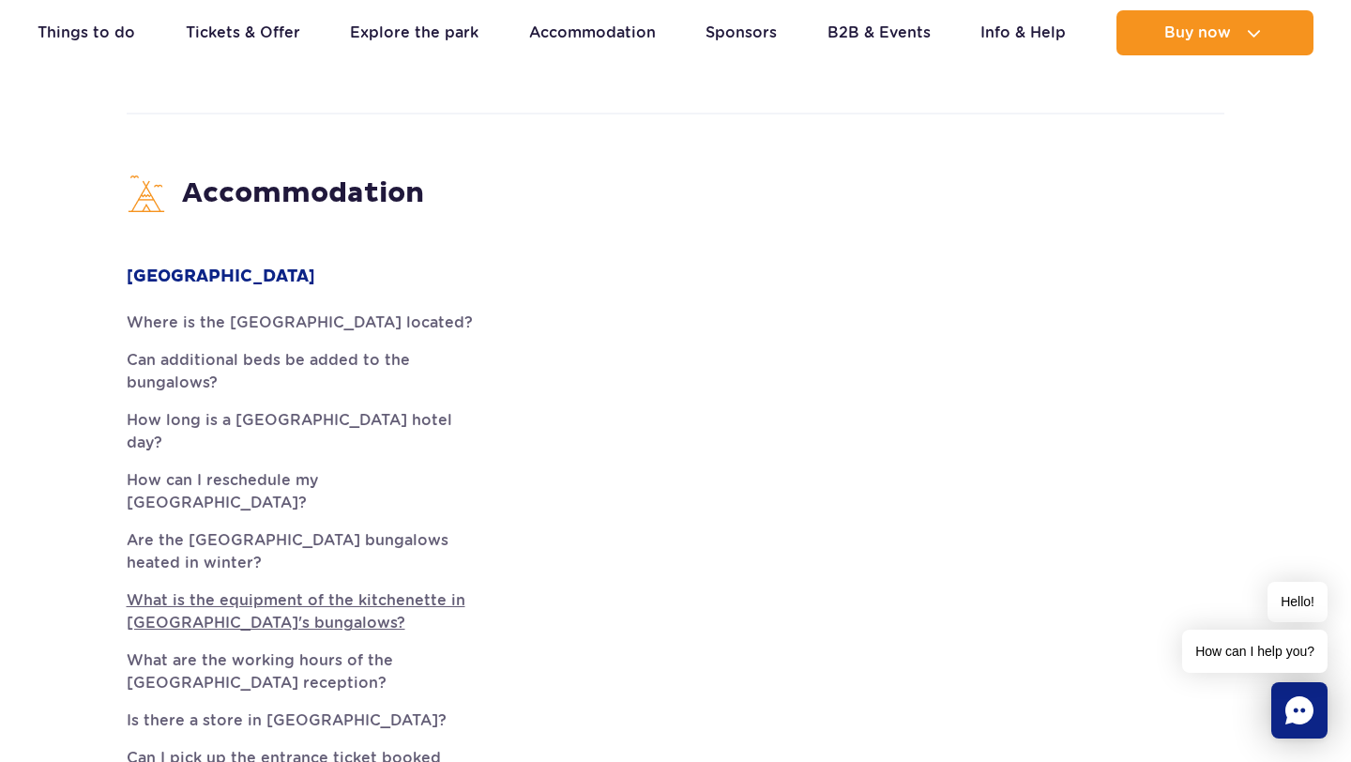
scroll to position [4812, 0]
click at [183, 587] on link "What is the equipment of the kitchenette in [GEOGRAPHIC_DATA]'s bungalows?" at bounding box center [300, 609] width 347 height 45
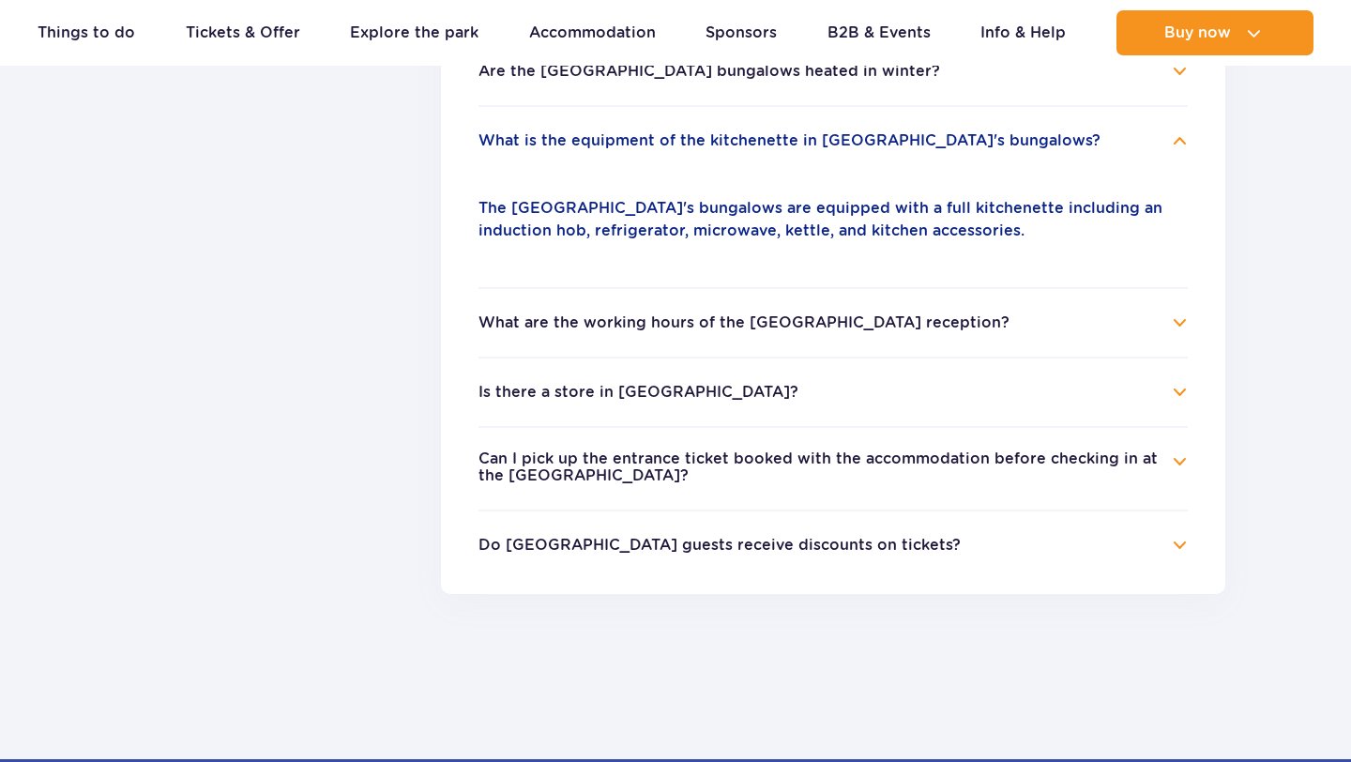
scroll to position [768, 0]
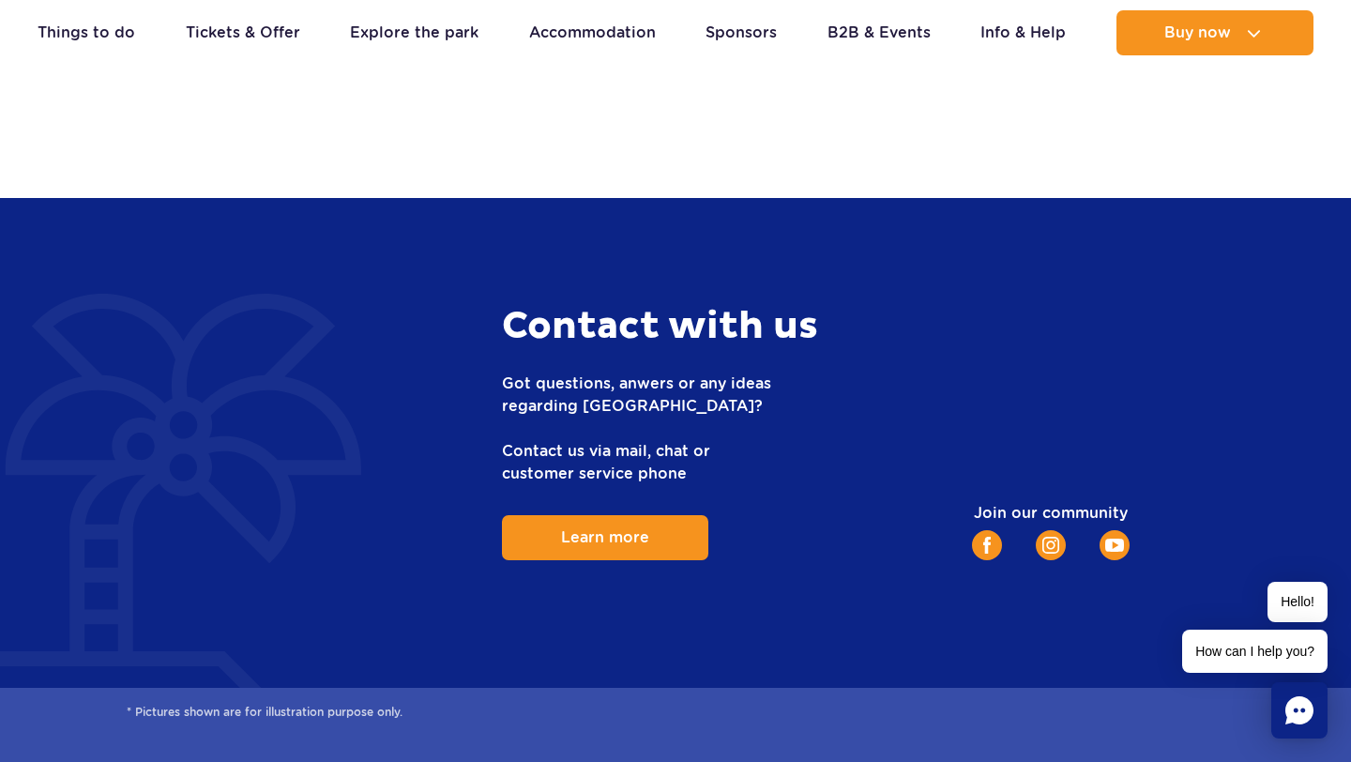
scroll to position [6192, 0]
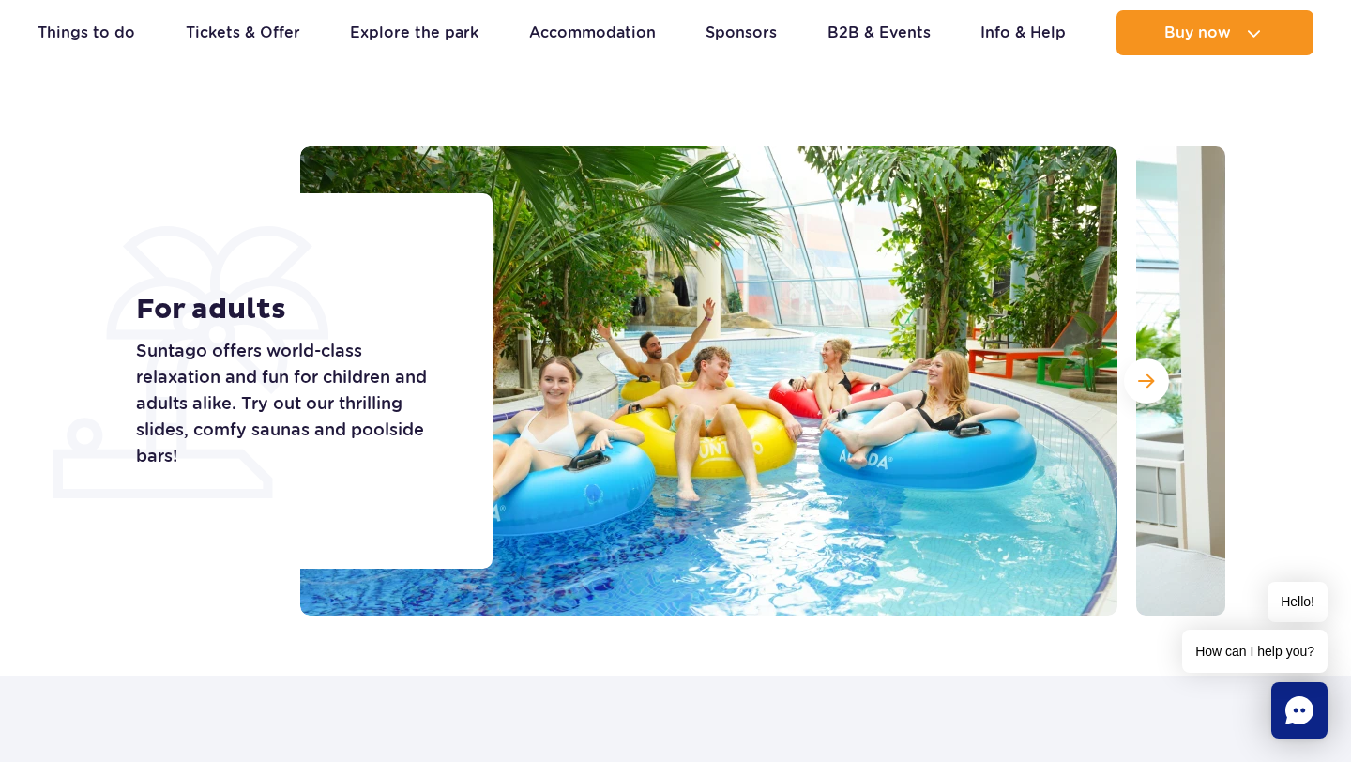
scroll to position [110, 0]
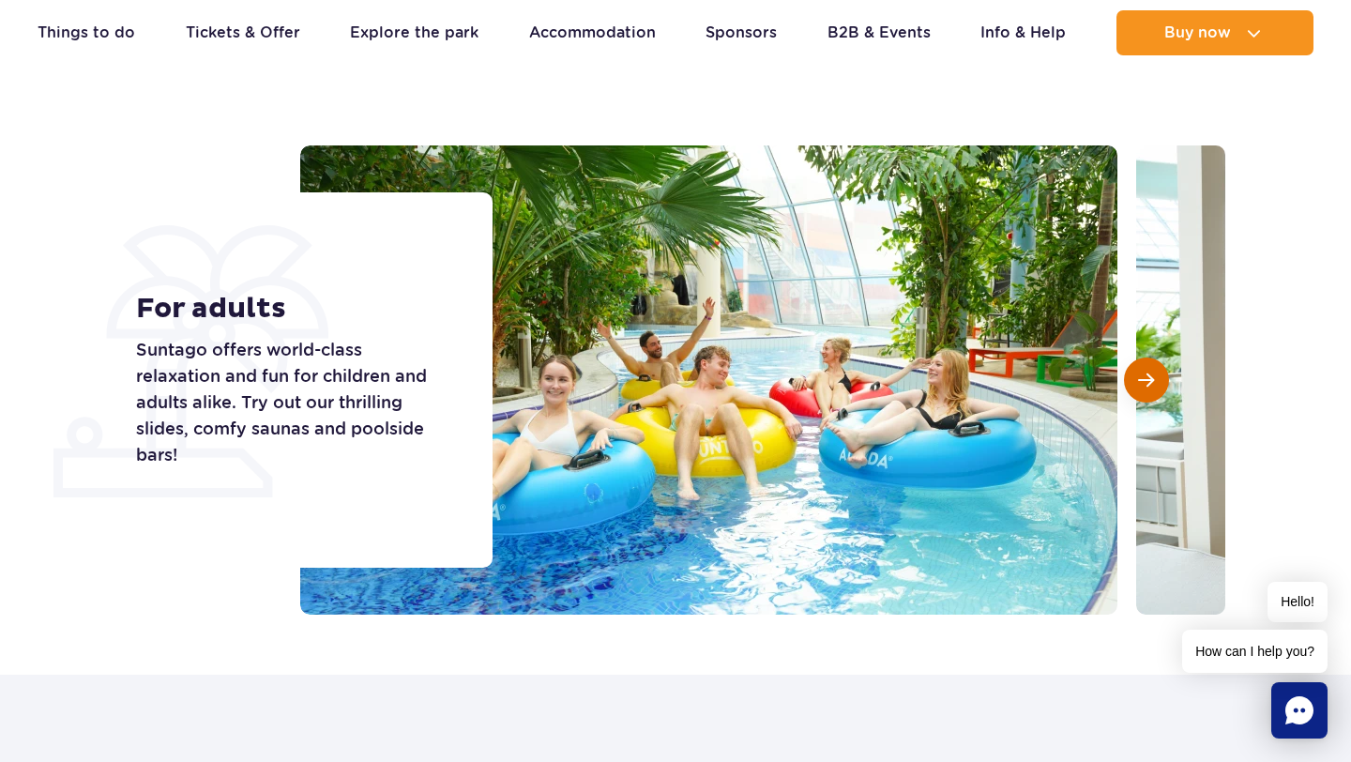
click at [1146, 390] on button "Next slide" at bounding box center [1146, 380] width 45 height 45
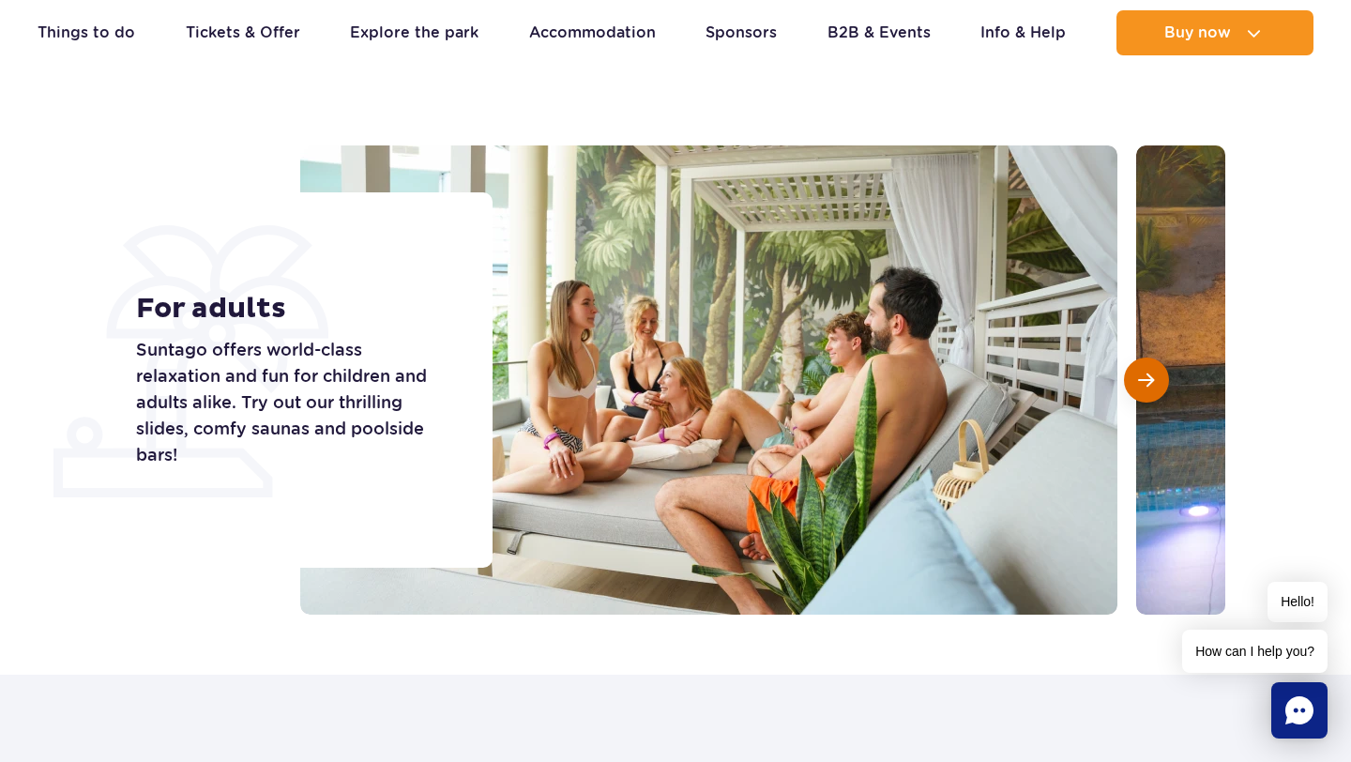
click at [1145, 390] on button "Next slide" at bounding box center [1146, 380] width 45 height 45
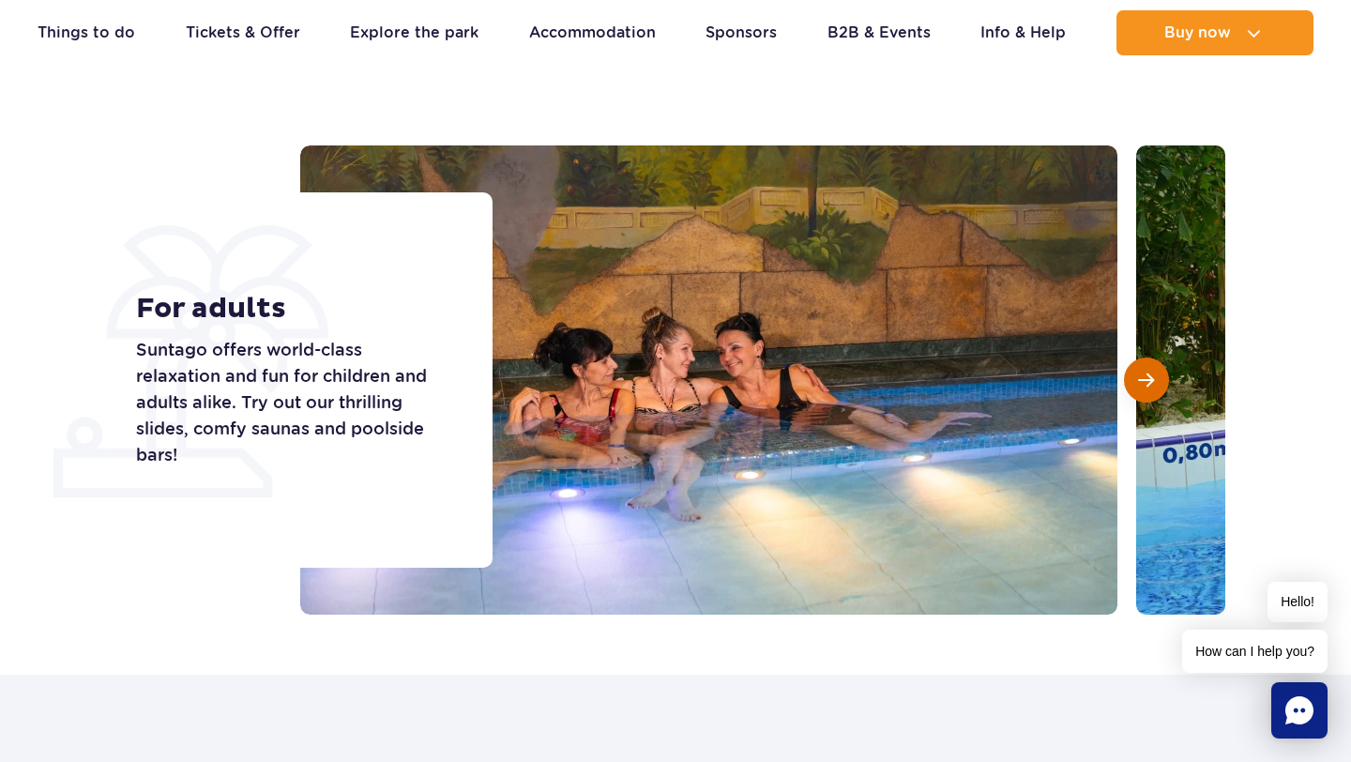
click at [1144, 390] on button "Next slide" at bounding box center [1146, 380] width 45 height 45
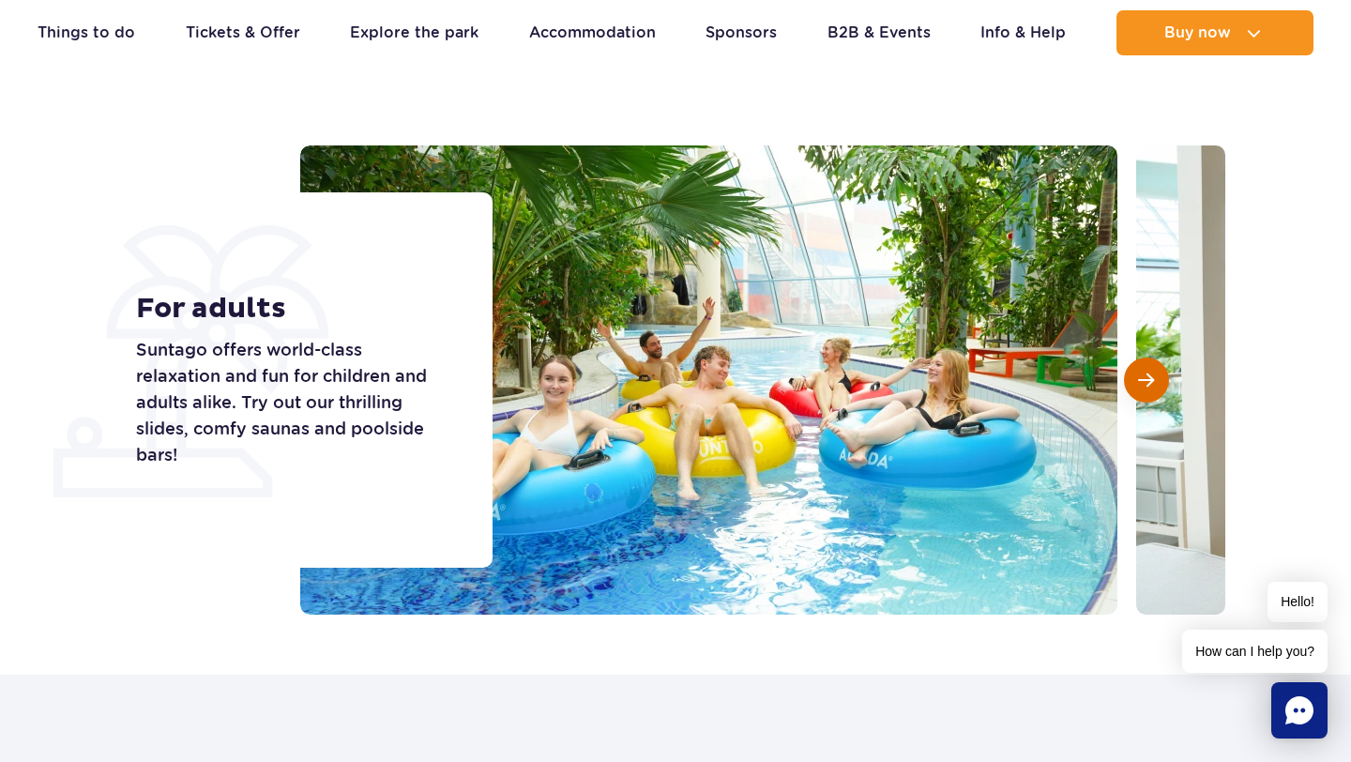
click at [1144, 390] on button "Next slide" at bounding box center [1146, 380] width 45 height 45
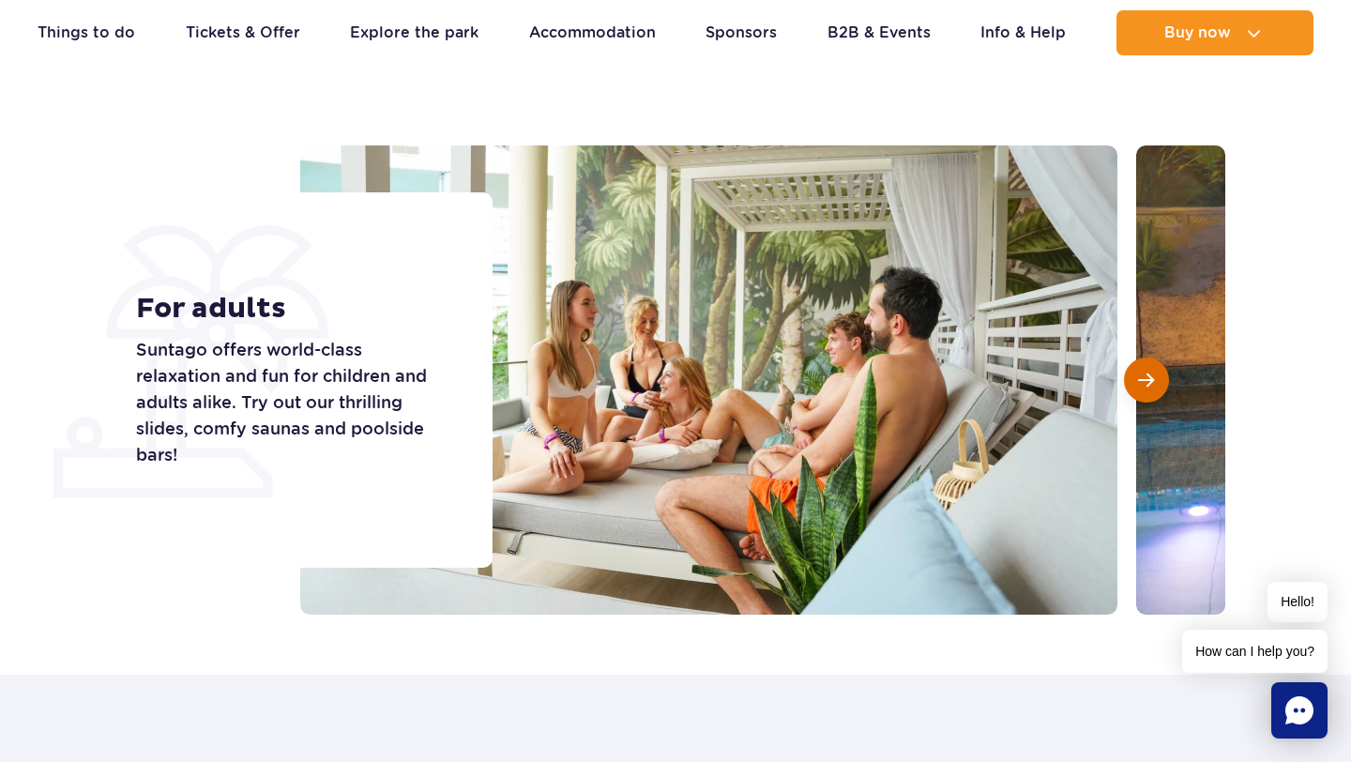
click at [1144, 390] on button "Next slide" at bounding box center [1146, 380] width 45 height 45
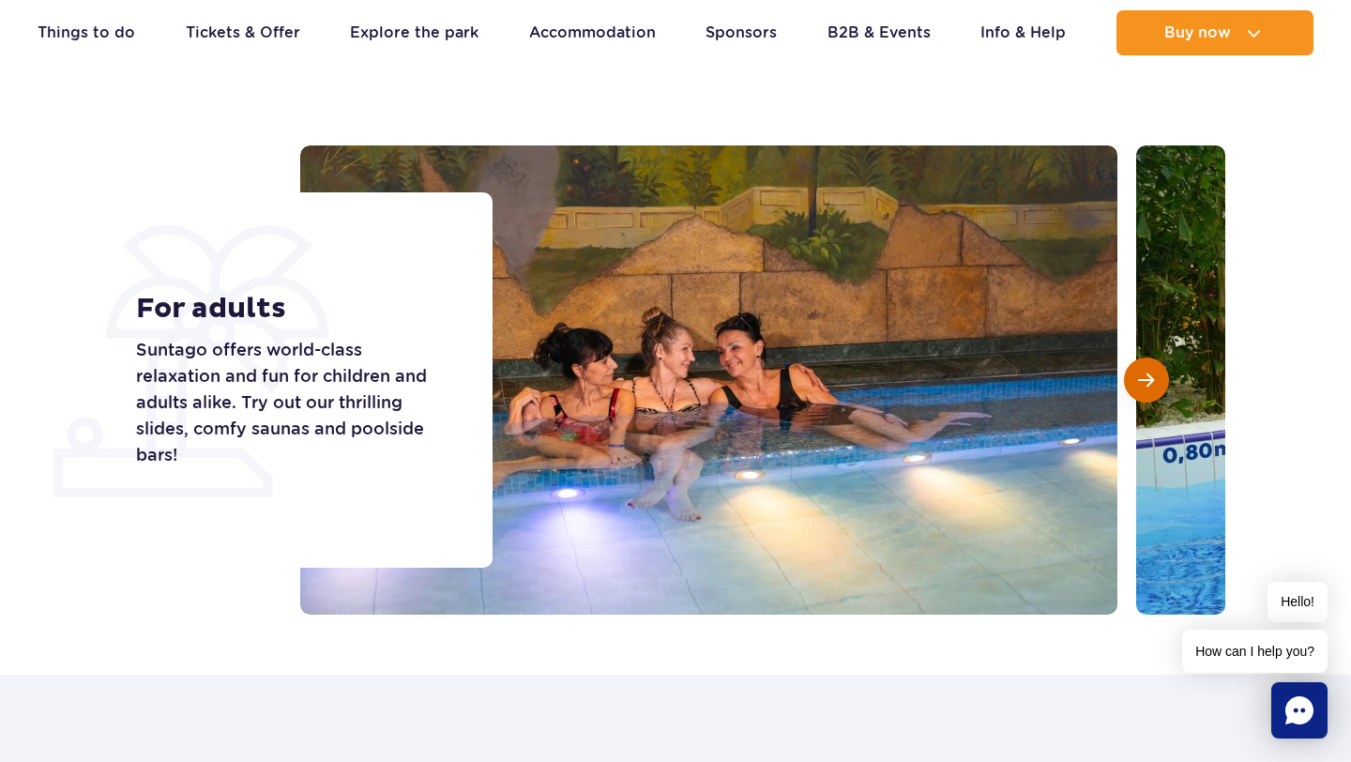
click at [1144, 391] on button "Next slide" at bounding box center [1146, 380] width 45 height 45
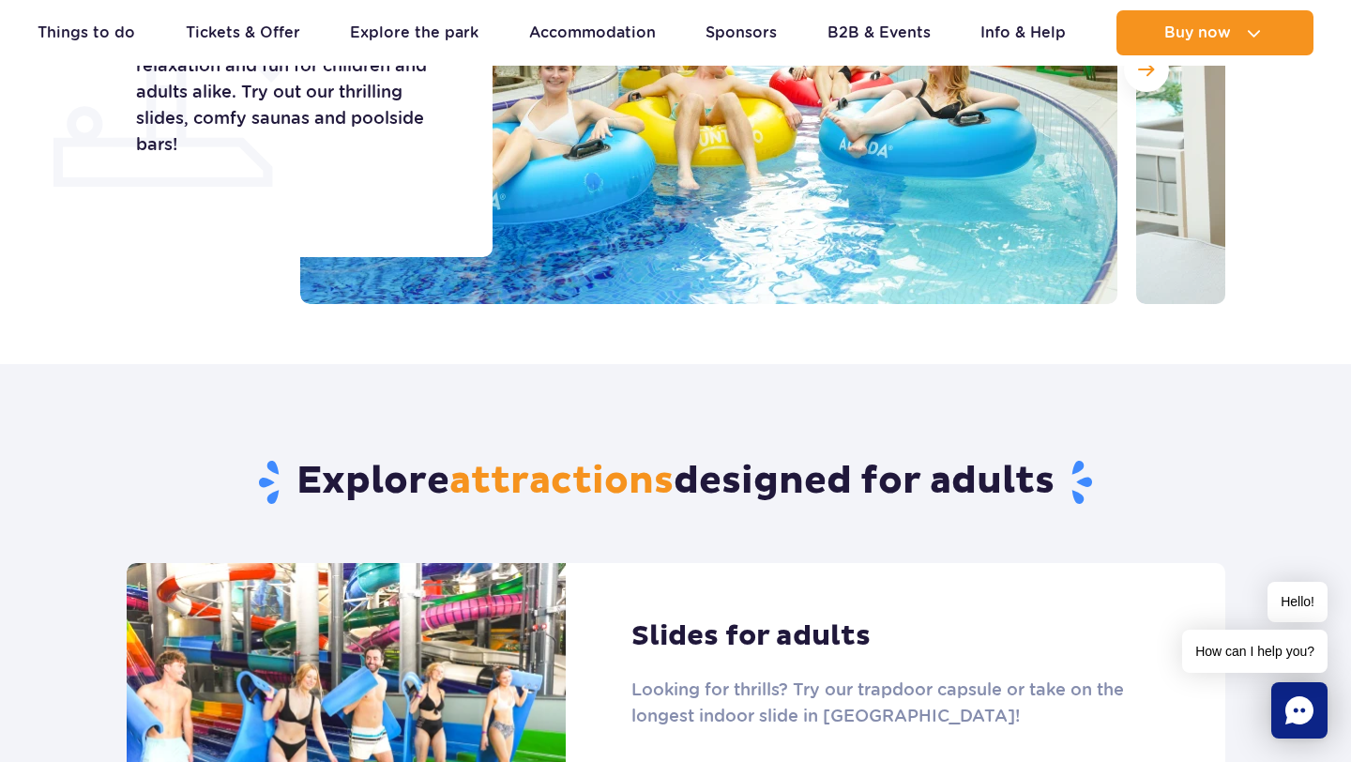
scroll to position [172, 0]
